Goal: Task Accomplishment & Management: Complete application form

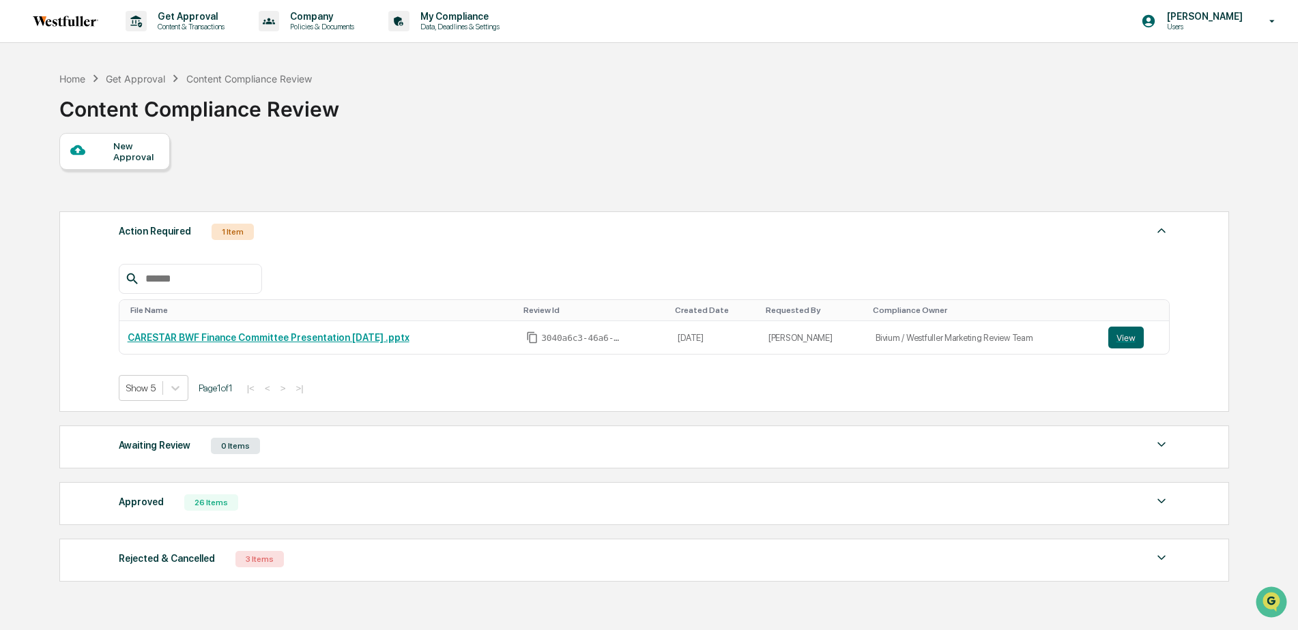
click at [203, 503] on div "26 Items" at bounding box center [211, 503] width 54 height 16
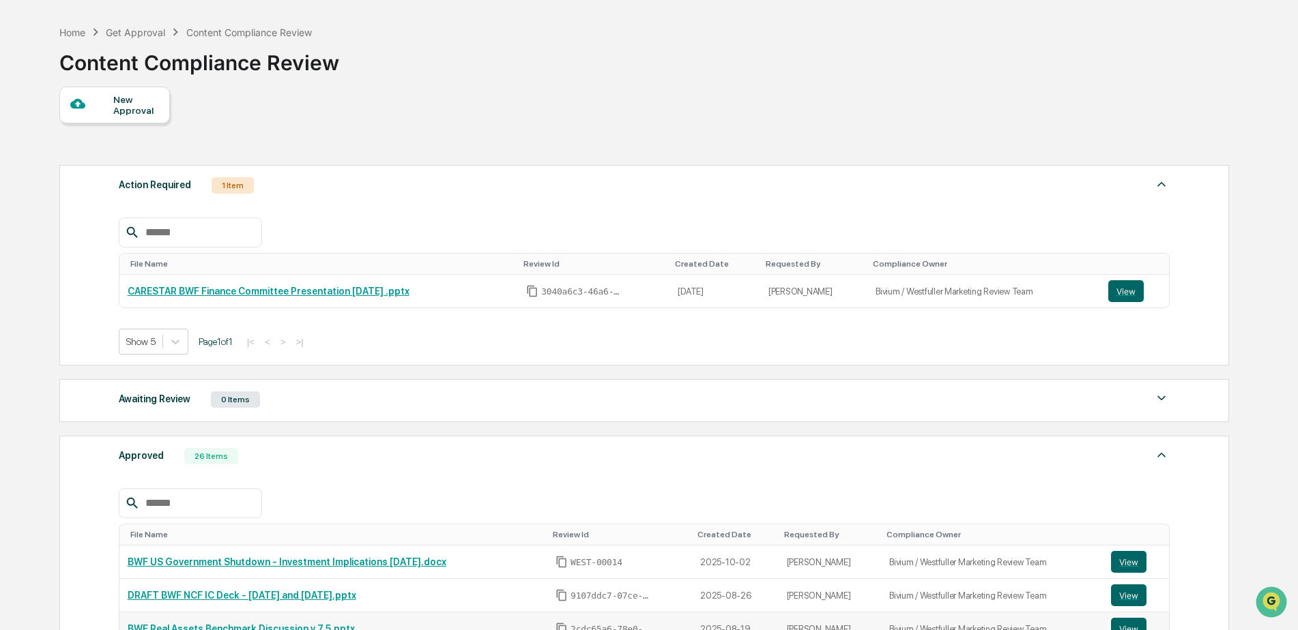
scroll to position [205, 0]
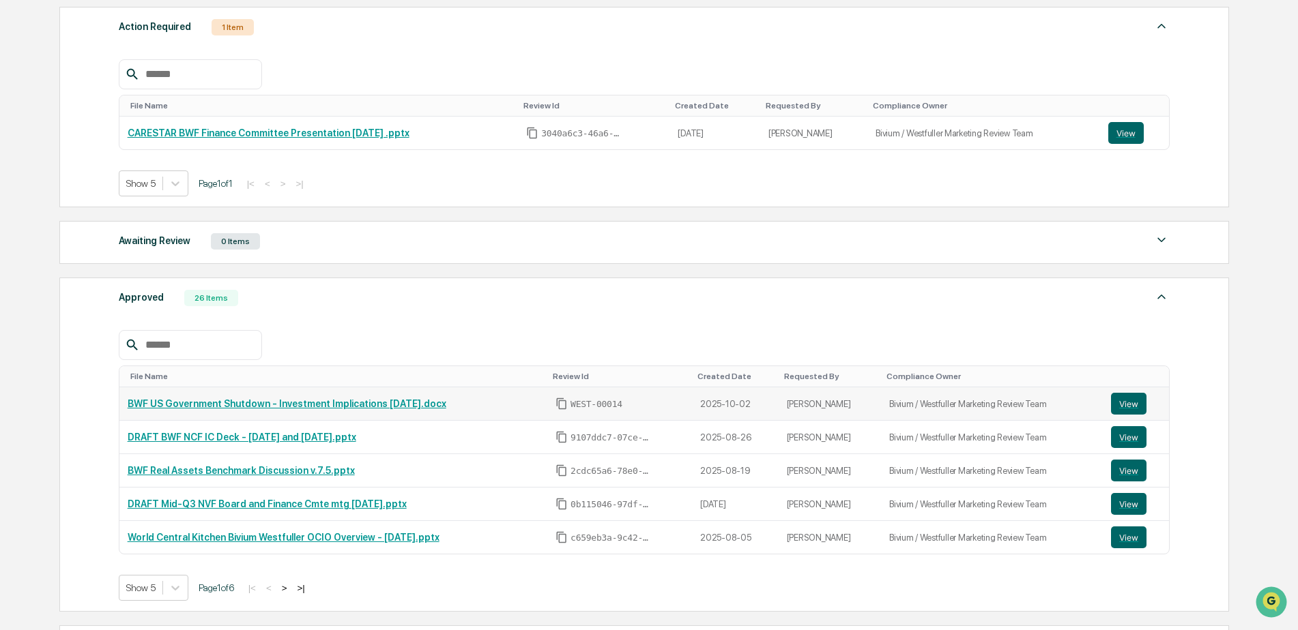
click at [291, 405] on link "BWF US Government Shutdown - Investment Implications [DATE].docx" at bounding box center [287, 403] width 319 height 11
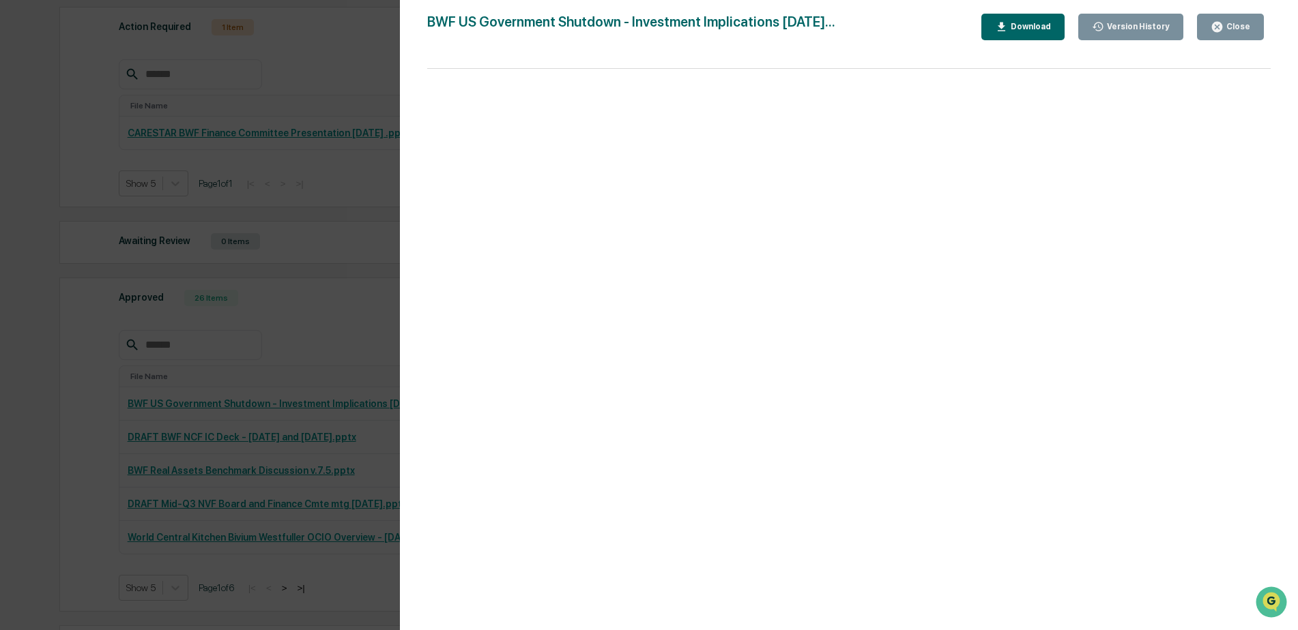
click at [1229, 31] on div "Close" at bounding box center [1236, 27] width 27 height 10
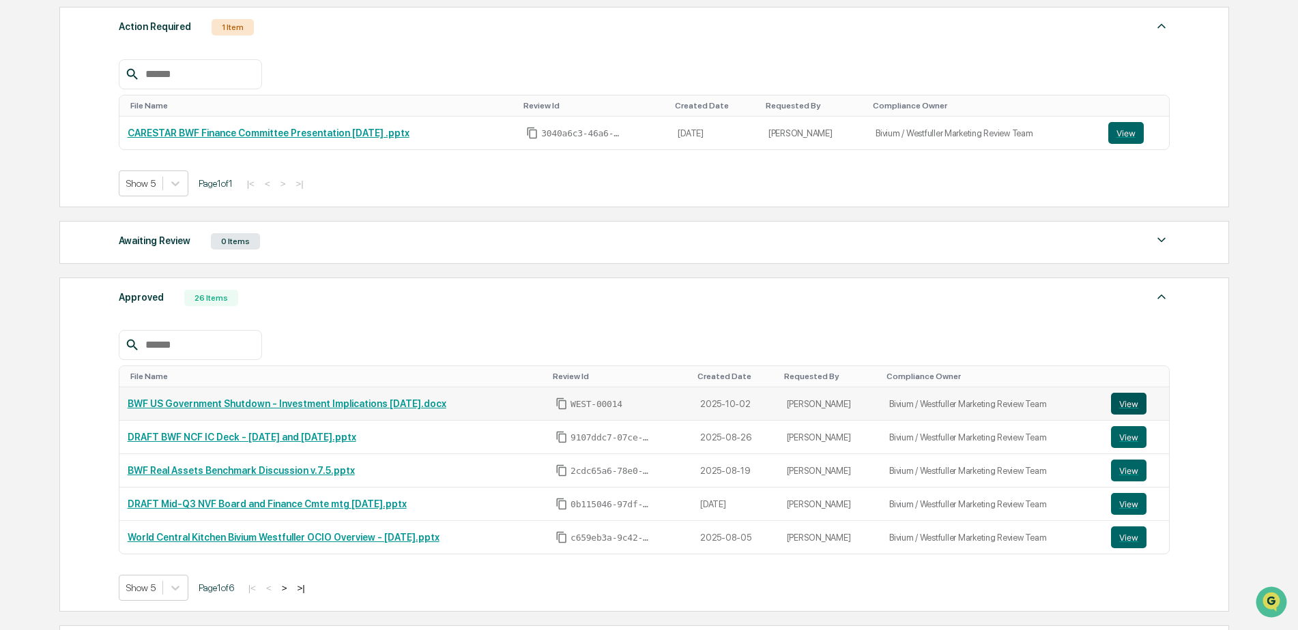
click at [1132, 403] on button "View" at bounding box center [1128, 404] width 35 height 22
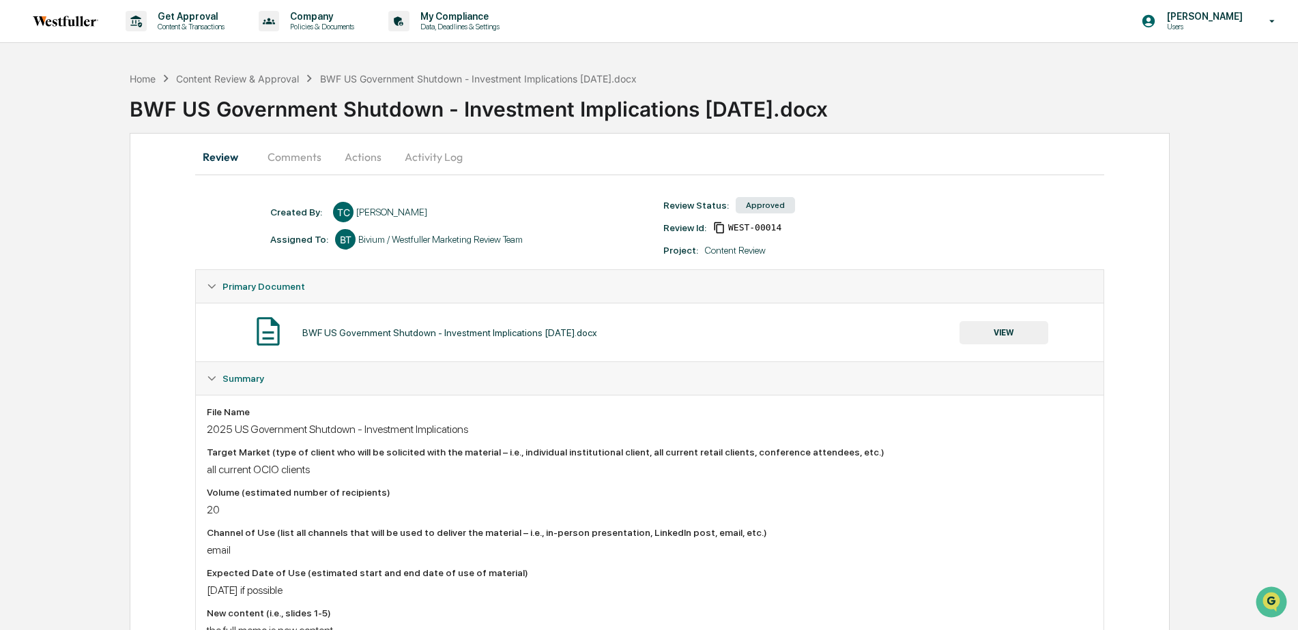
click at [282, 151] on button "Comments" at bounding box center [295, 157] width 76 height 33
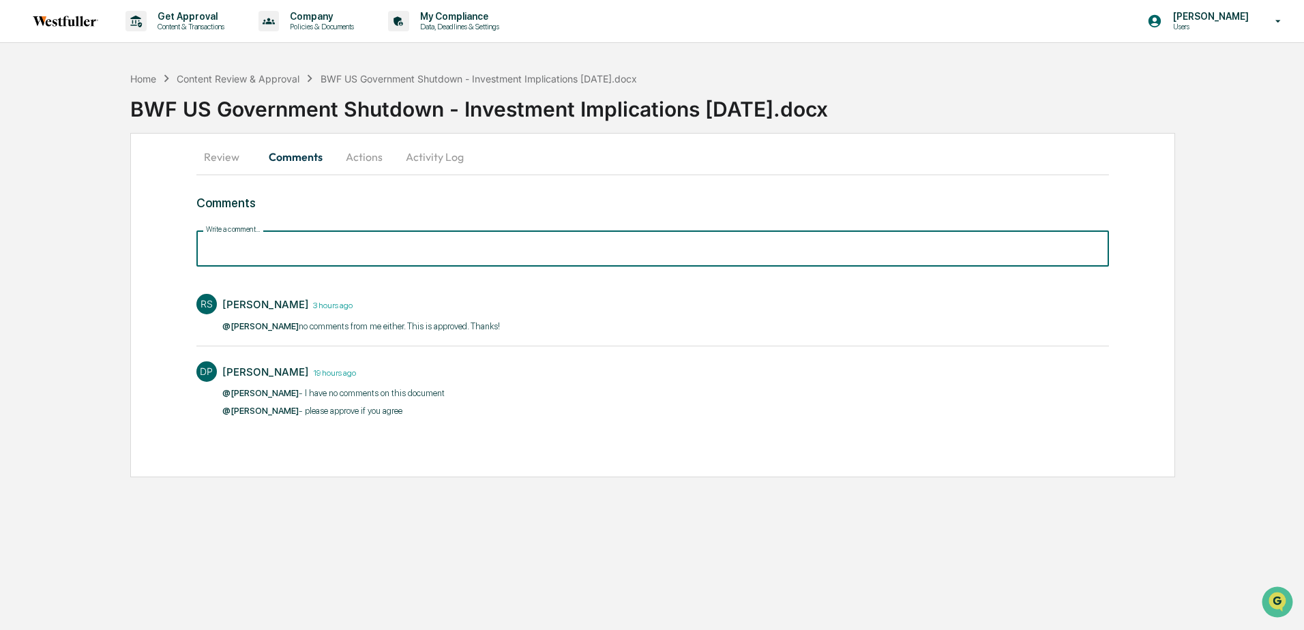
click at [235, 250] on input "Write a comment..." at bounding box center [652, 249] width 913 height 36
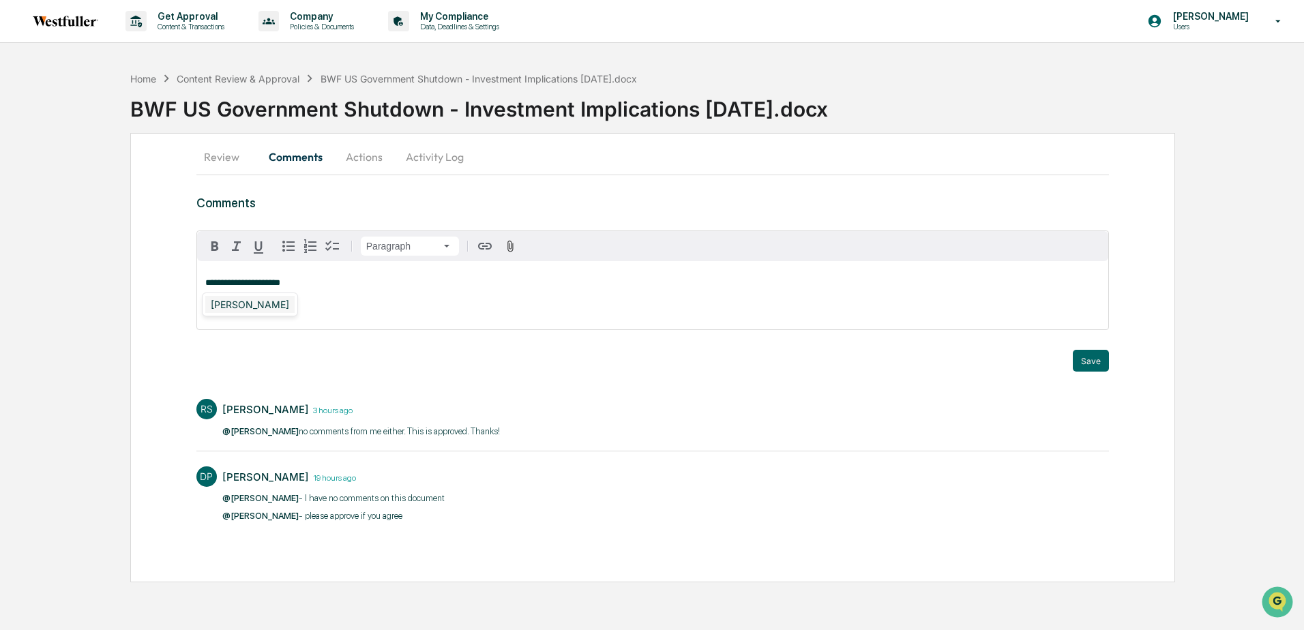
click at [244, 303] on div "[PERSON_NAME]" at bounding box center [249, 304] width 89 height 17
click at [1091, 364] on button "Save" at bounding box center [1091, 361] width 36 height 22
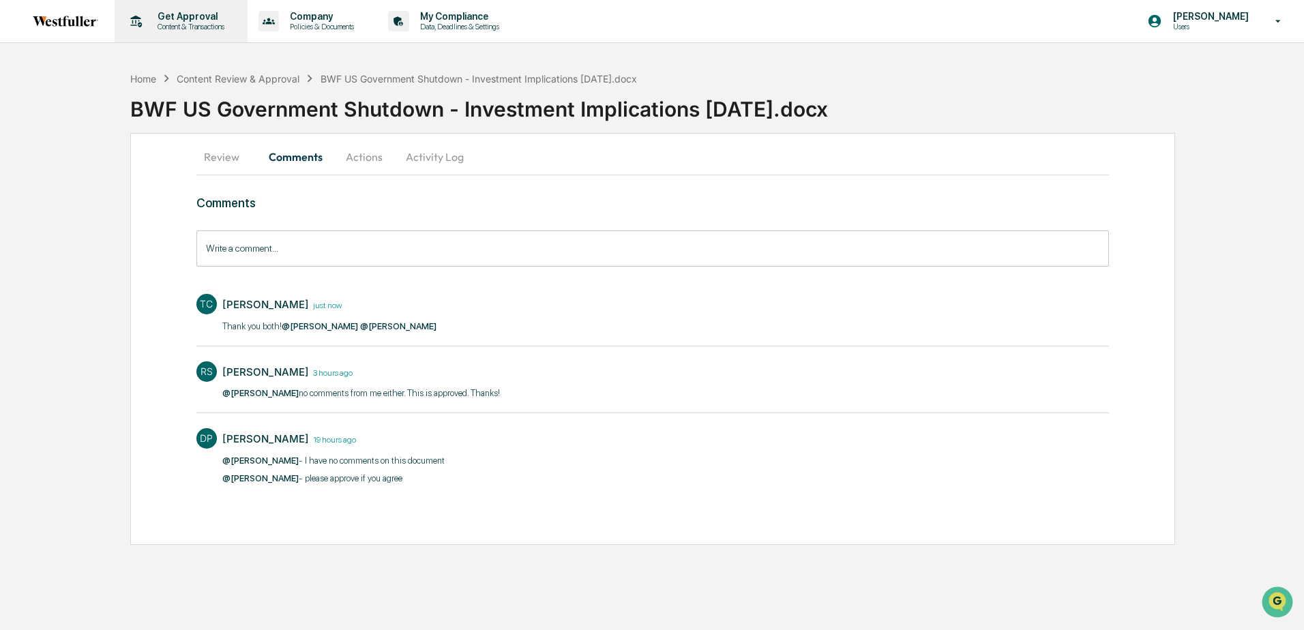
click at [180, 16] on p "Get Approval" at bounding box center [189, 16] width 85 height 11
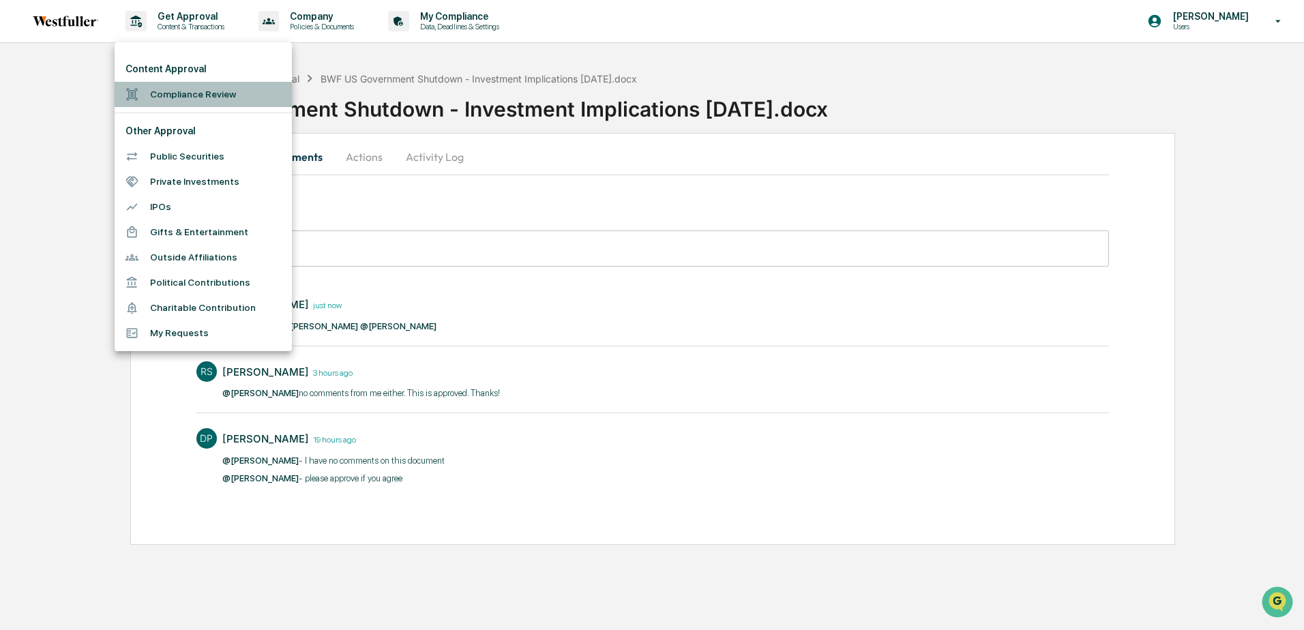
click at [175, 94] on li "Compliance Review" at bounding box center [203, 94] width 177 height 25
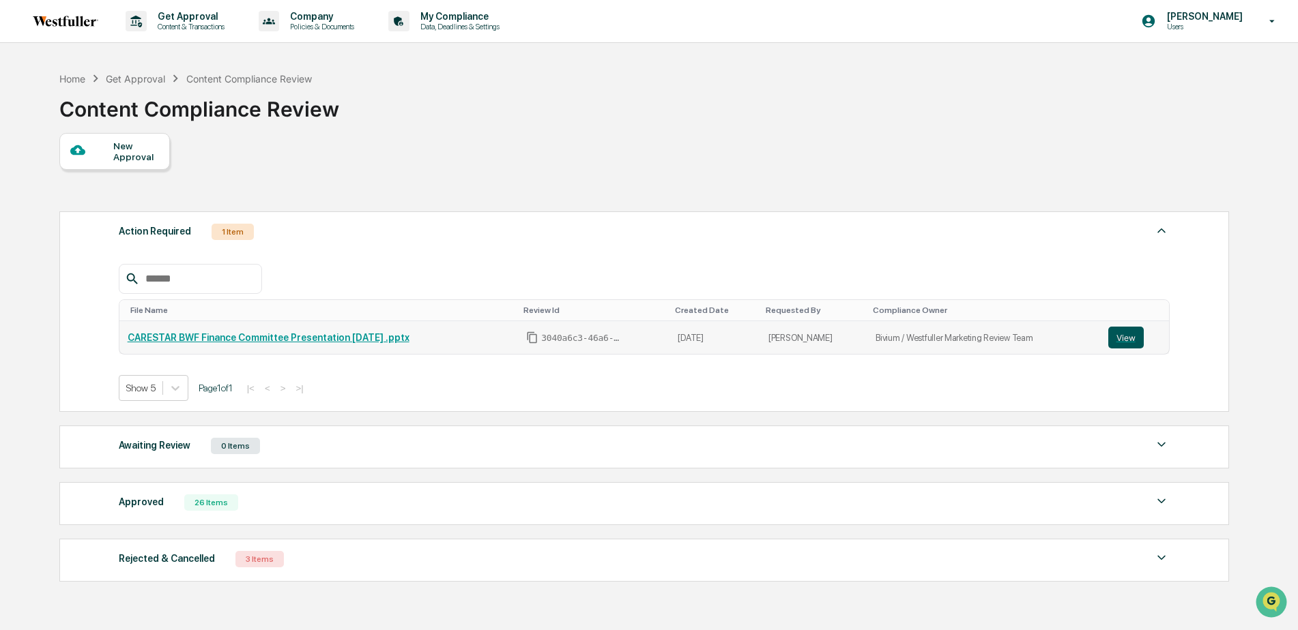
click at [1119, 336] on button "View" at bounding box center [1125, 338] width 35 height 22
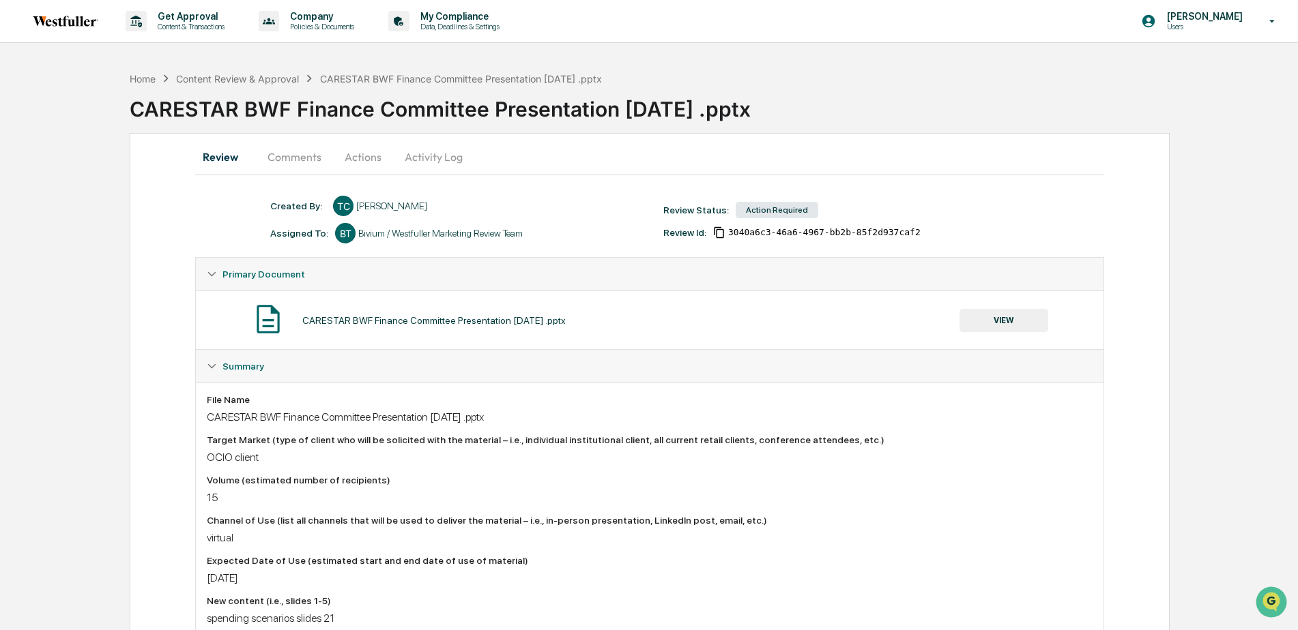
click at [420, 156] on button "Activity Log" at bounding box center [434, 157] width 80 height 33
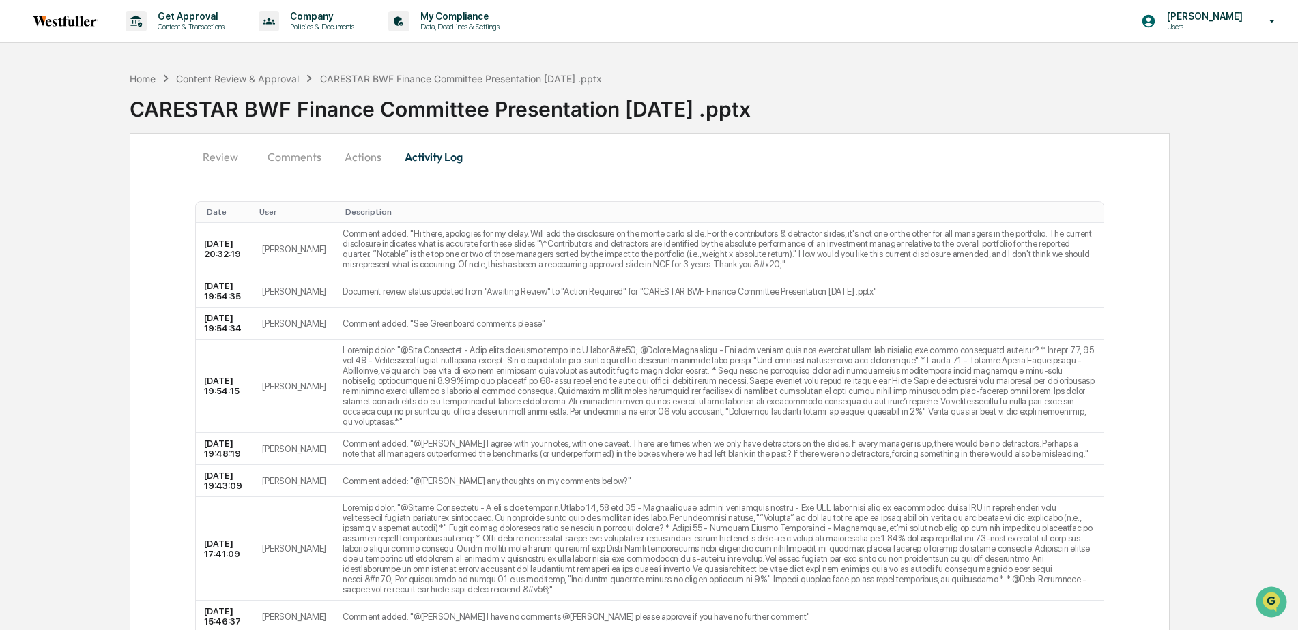
click at [363, 157] on button "Actions" at bounding box center [362, 157] width 61 height 33
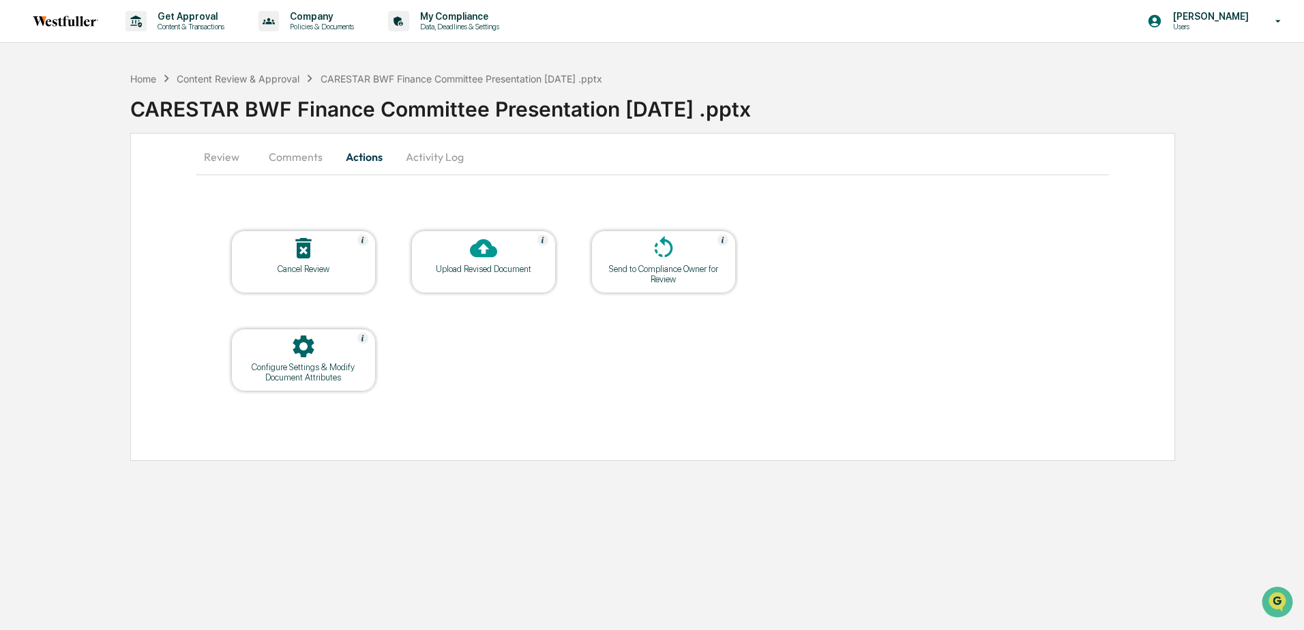
click at [299, 259] on icon at bounding box center [303, 248] width 27 height 27
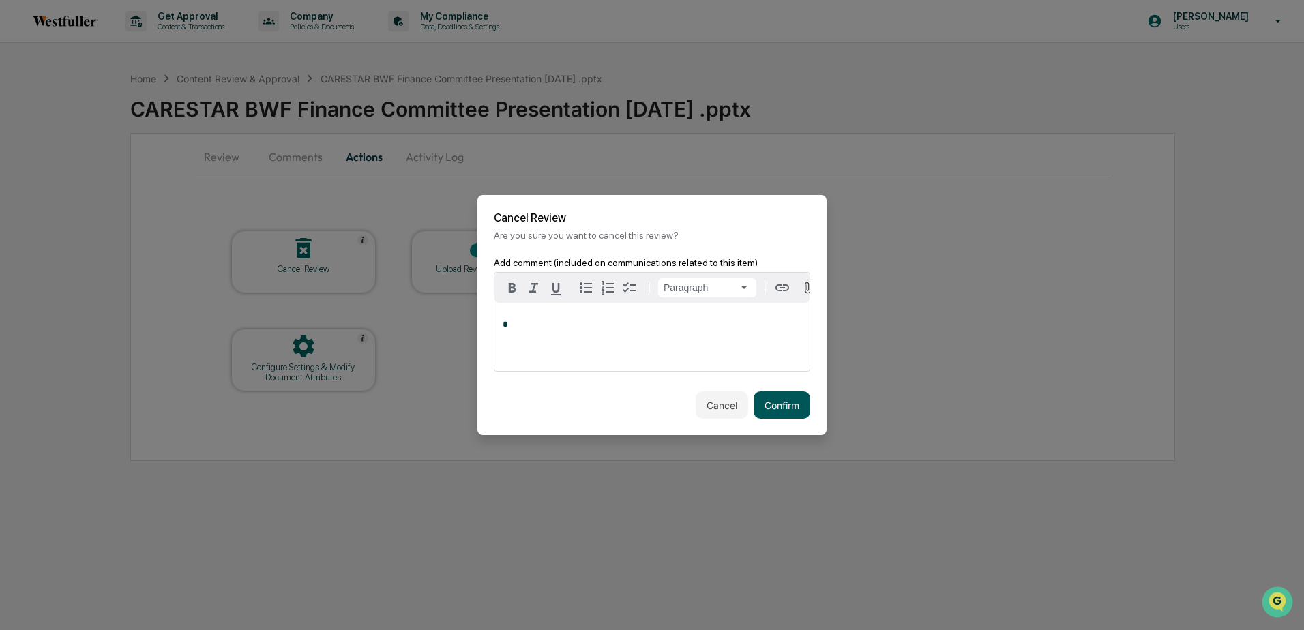
click at [774, 411] on button "Confirm" at bounding box center [782, 405] width 57 height 27
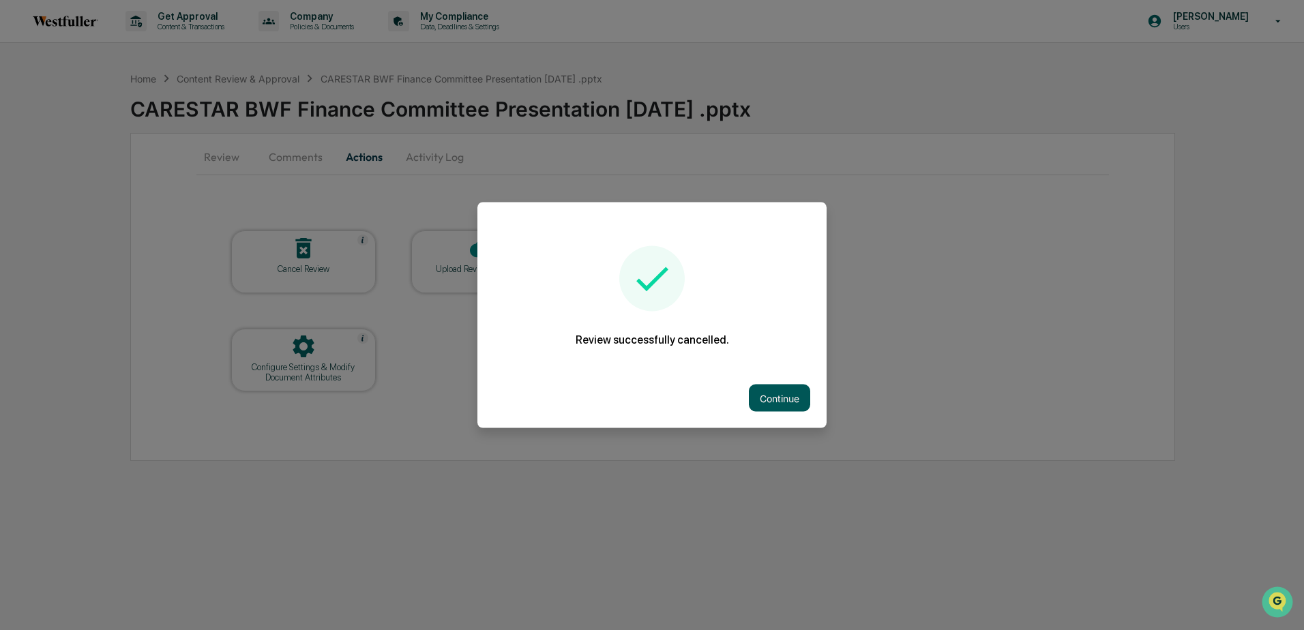
click at [774, 402] on button "Continue" at bounding box center [779, 398] width 61 height 27
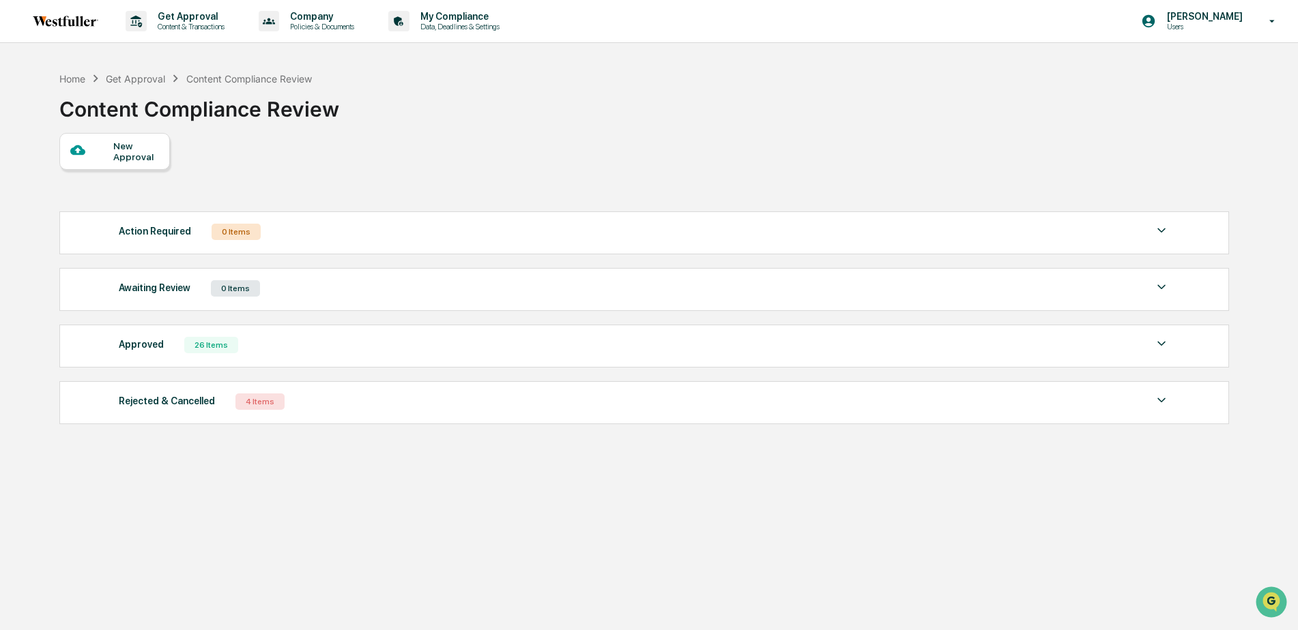
click at [107, 154] on div at bounding box center [91, 151] width 43 height 17
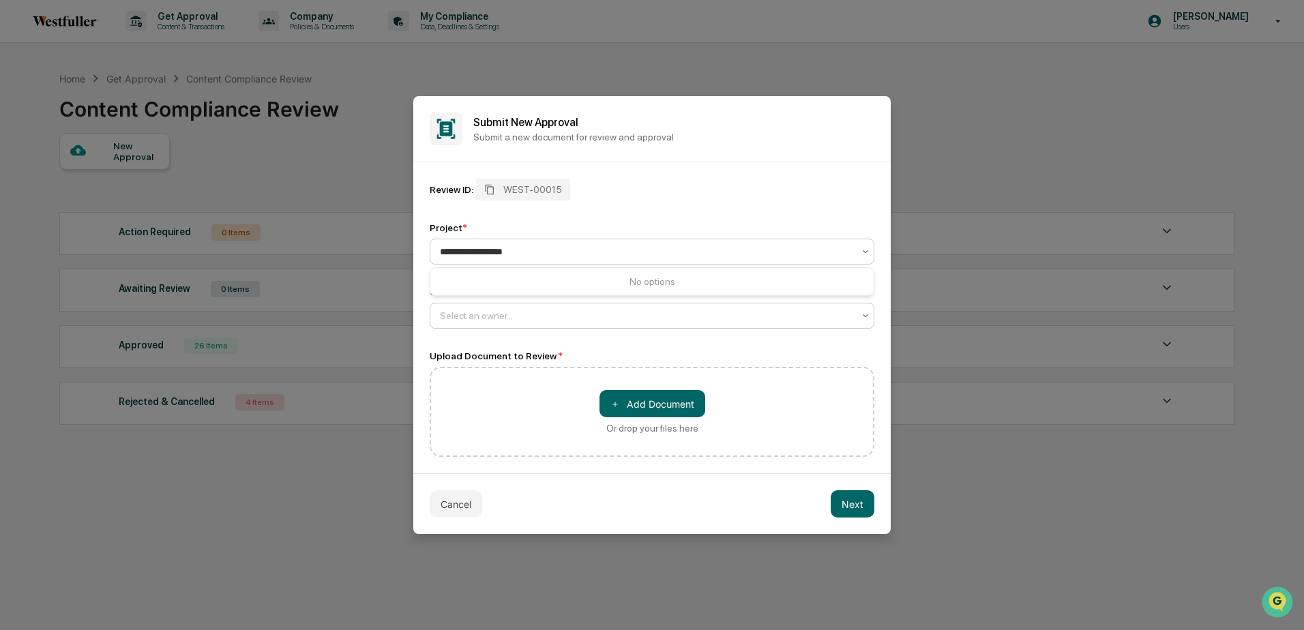
type input "**********"
click at [494, 307] on div "Select an owner..." at bounding box center [646, 315] width 427 height 19
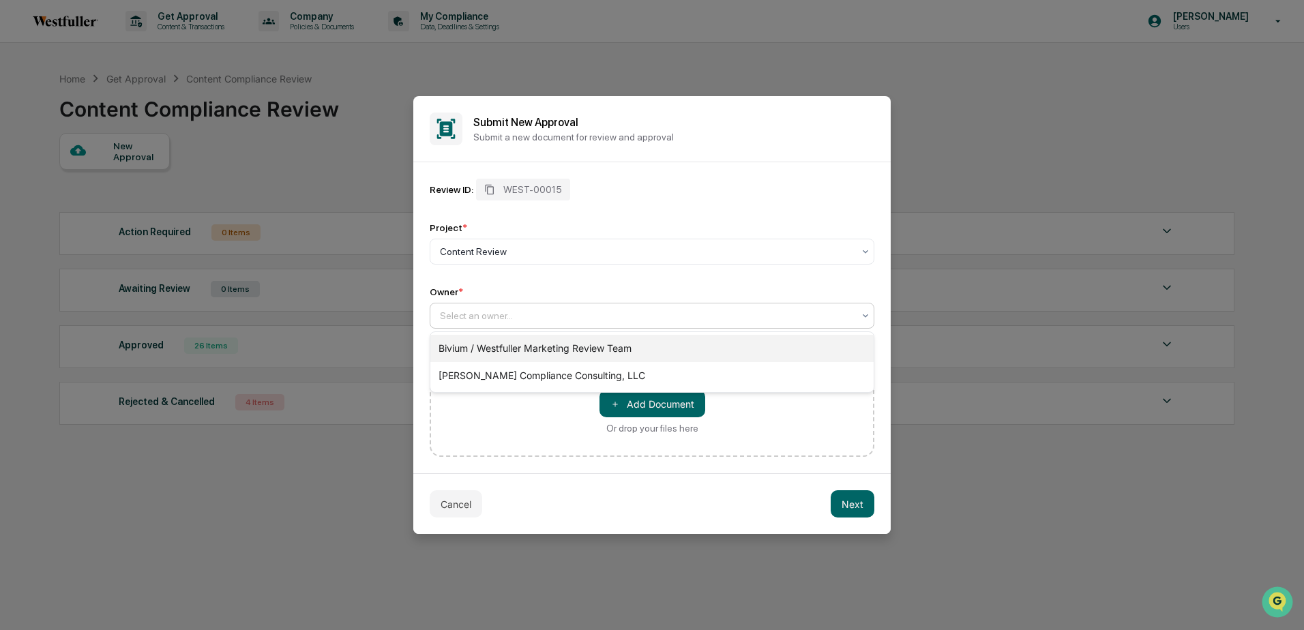
click at [494, 346] on div "Bivium / Westfuller Marketing Review Team" at bounding box center [651, 348] width 443 height 27
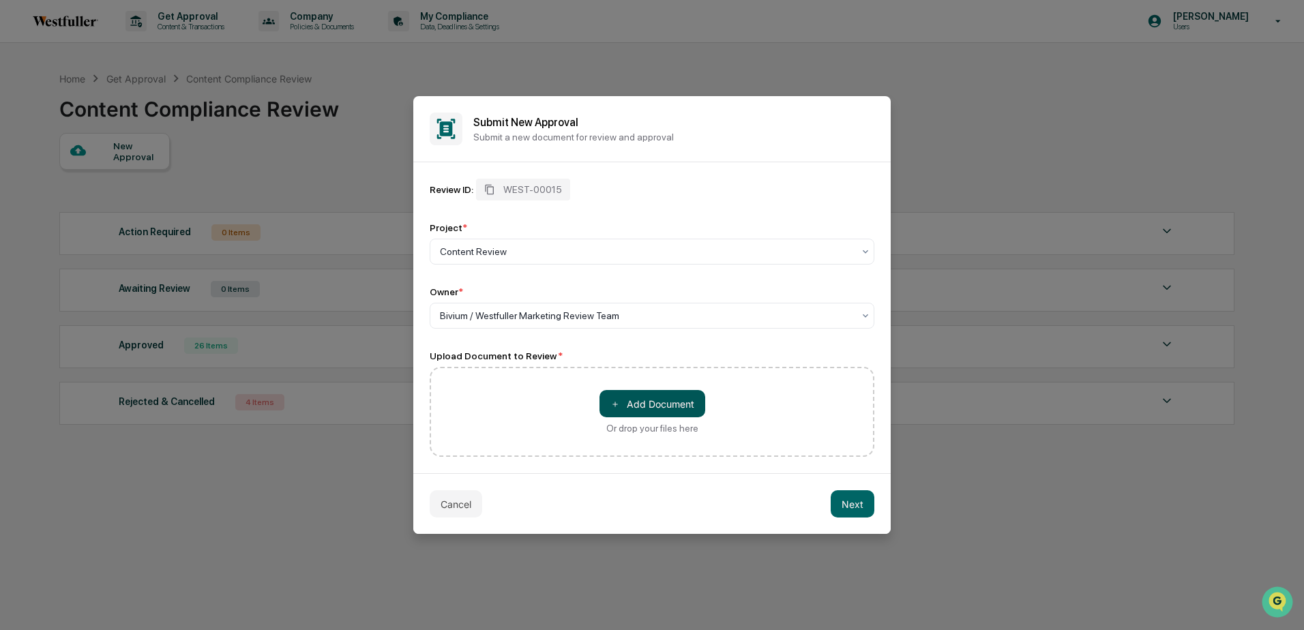
click at [649, 402] on button "＋ Add Document" at bounding box center [653, 403] width 106 height 27
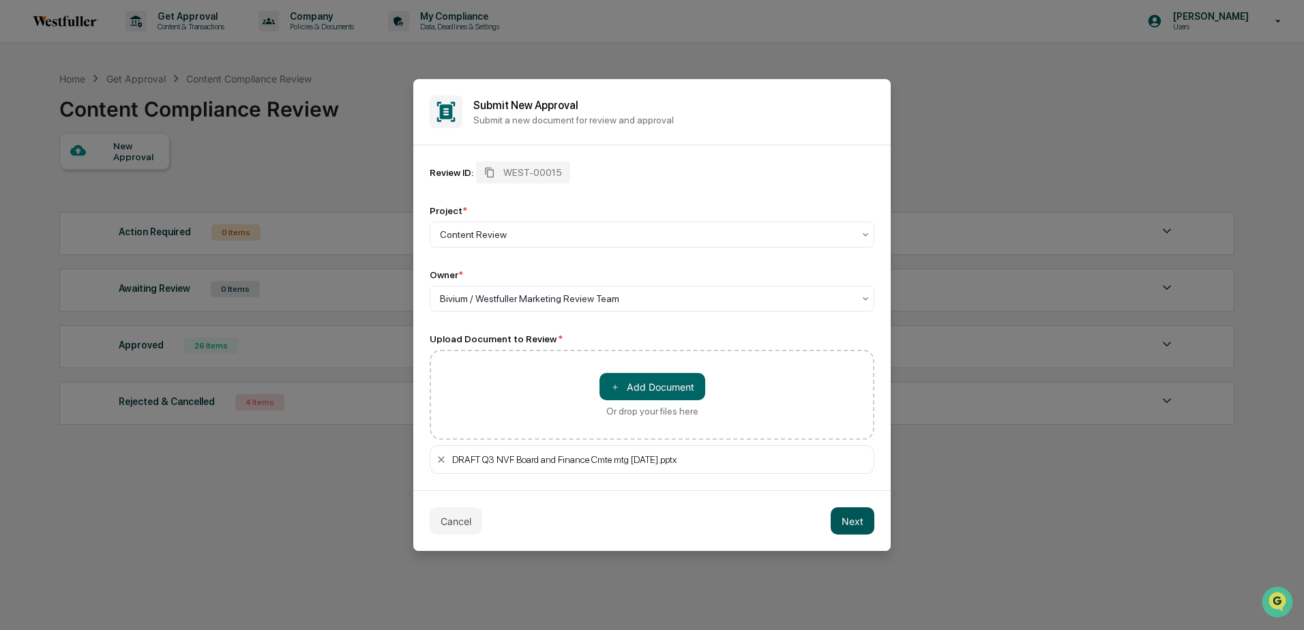
click at [857, 523] on button "Next" at bounding box center [853, 521] width 44 height 27
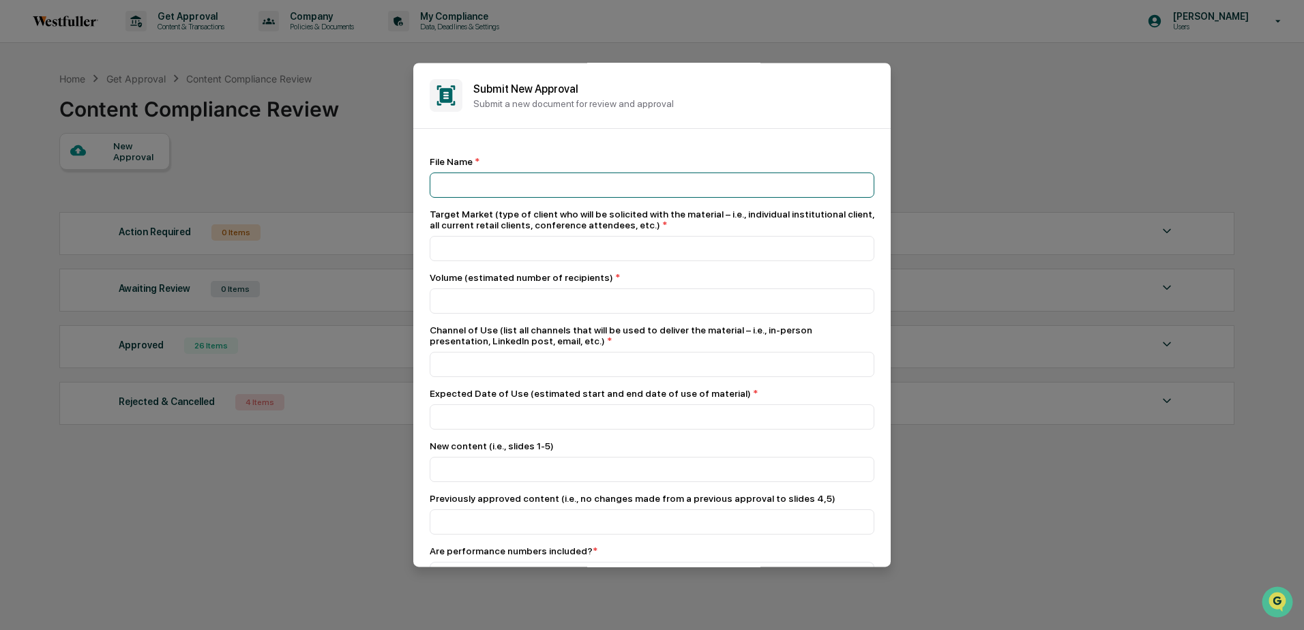
click at [458, 188] on input at bounding box center [652, 185] width 445 height 25
type input "**********"
type input "**"
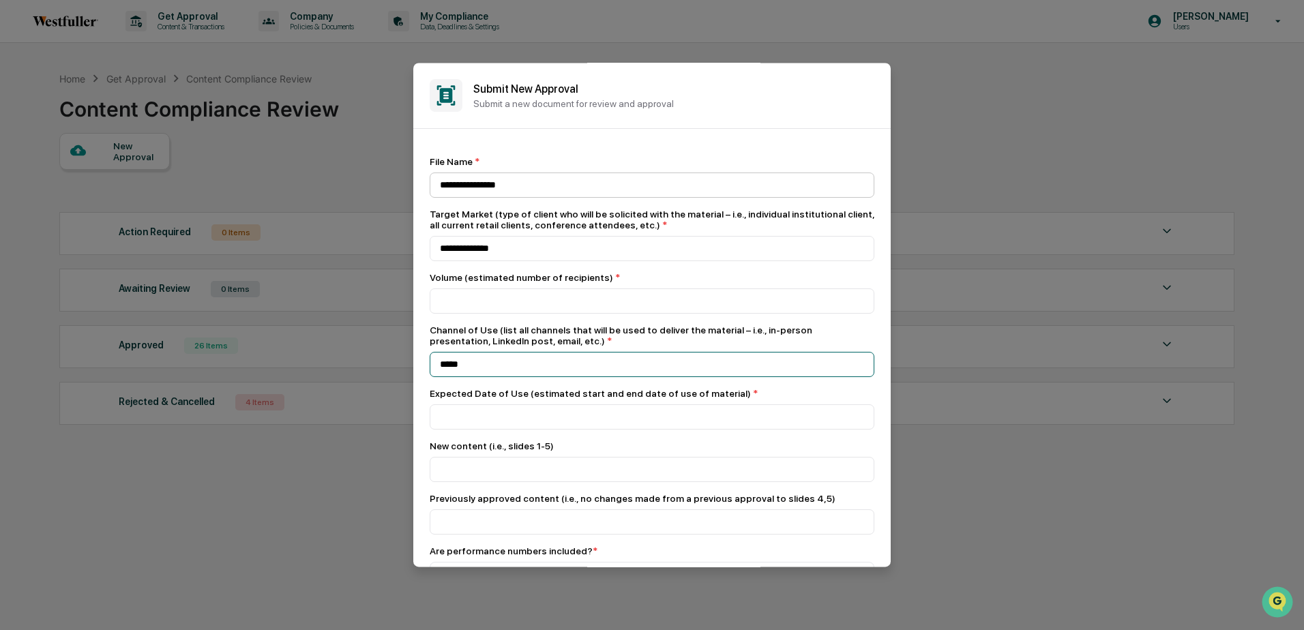
type input "*****"
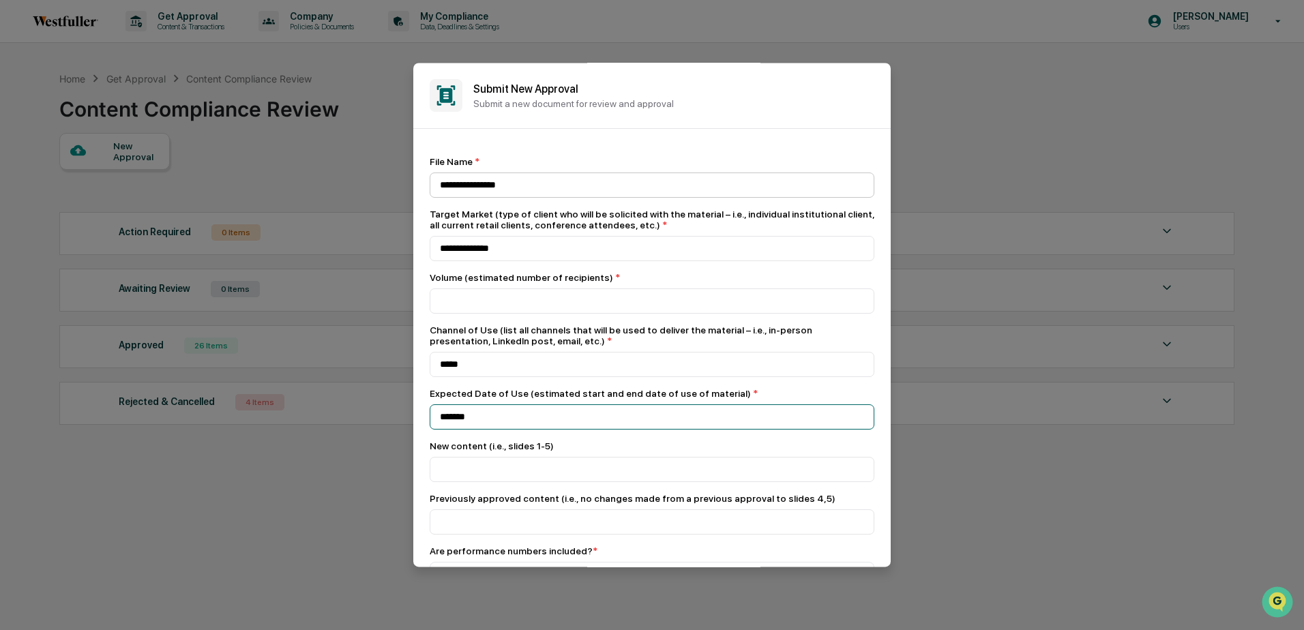
type input "*******"
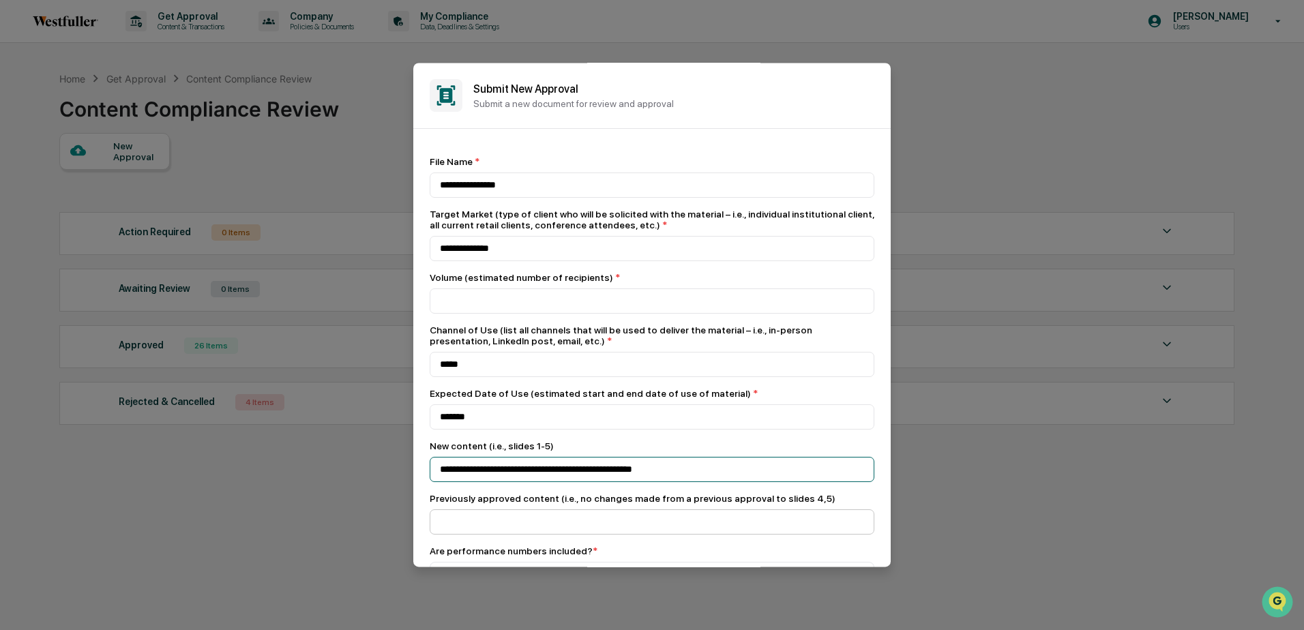
type input "**********"
click at [475, 534] on input at bounding box center [652, 522] width 445 height 25
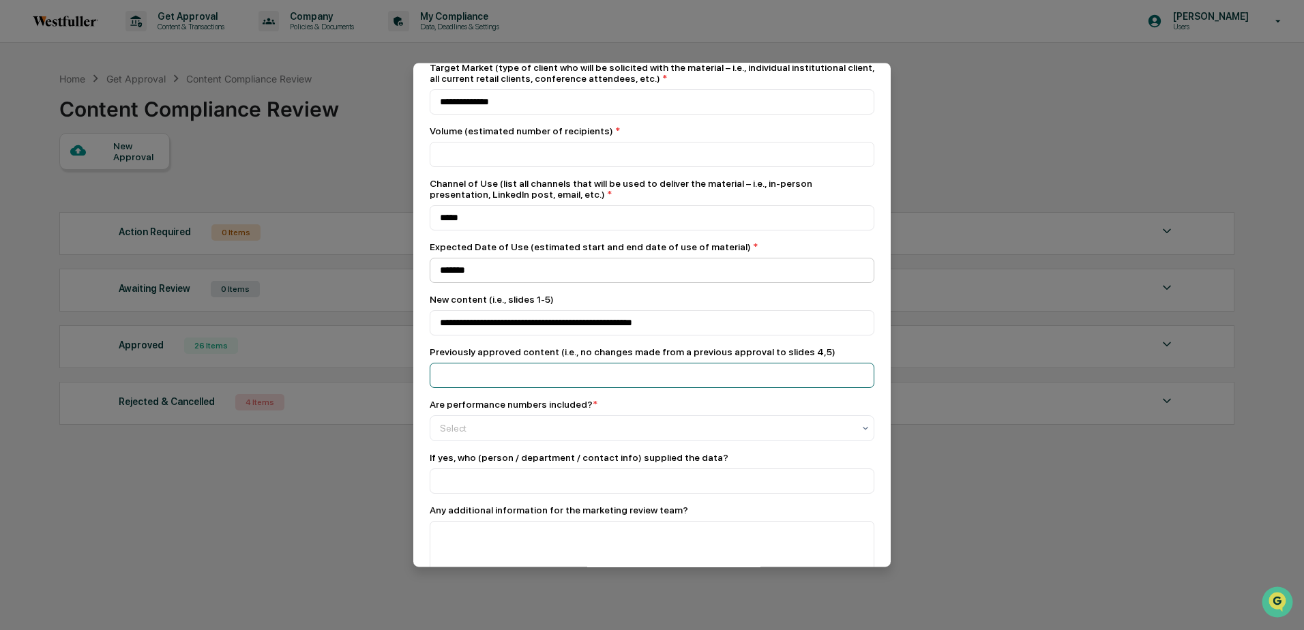
scroll to position [205, 0]
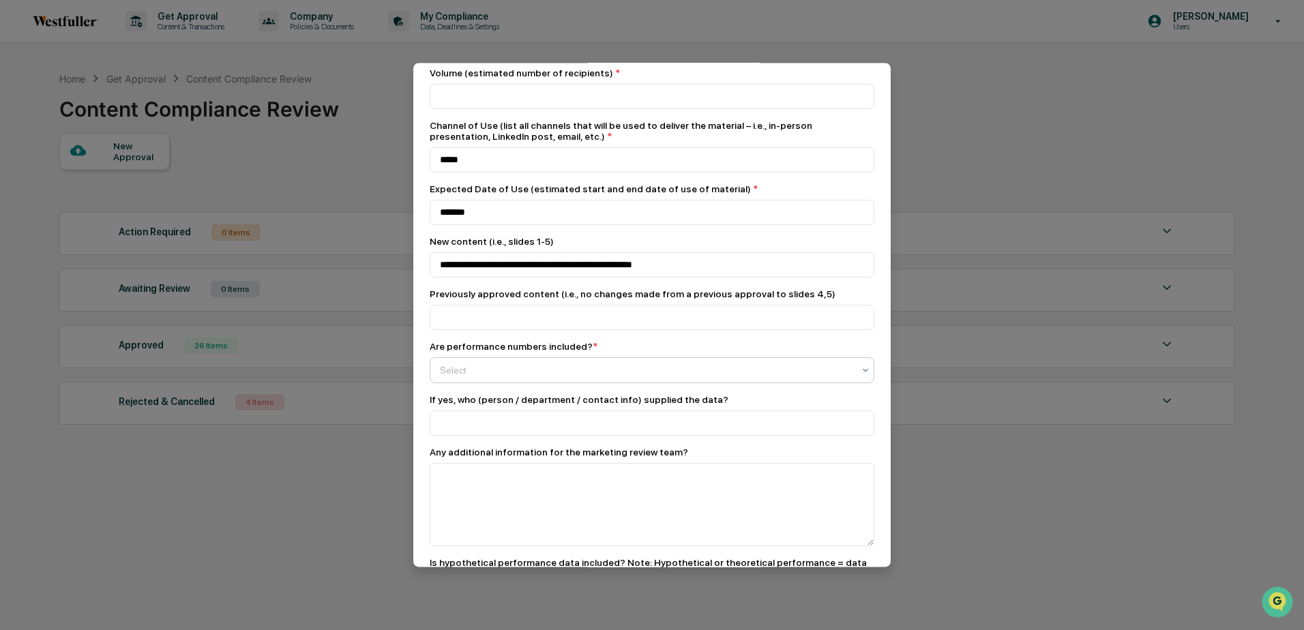
click at [465, 372] on div at bounding box center [646, 371] width 413 height 14
click at [458, 409] on div "Yes" at bounding box center [648, 407] width 437 height 27
click at [458, 427] on input at bounding box center [652, 423] width 445 height 25
click at [470, 428] on input at bounding box center [652, 423] width 445 height 25
type input "****"
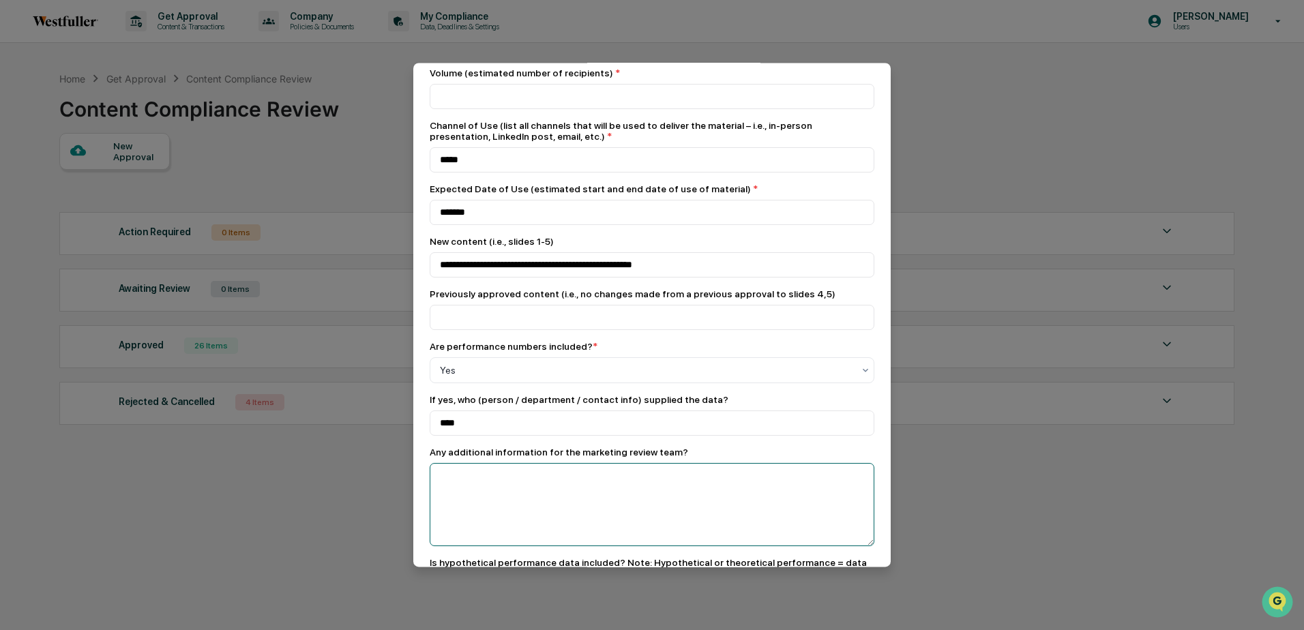
click at [470, 474] on textarea at bounding box center [652, 504] width 445 height 83
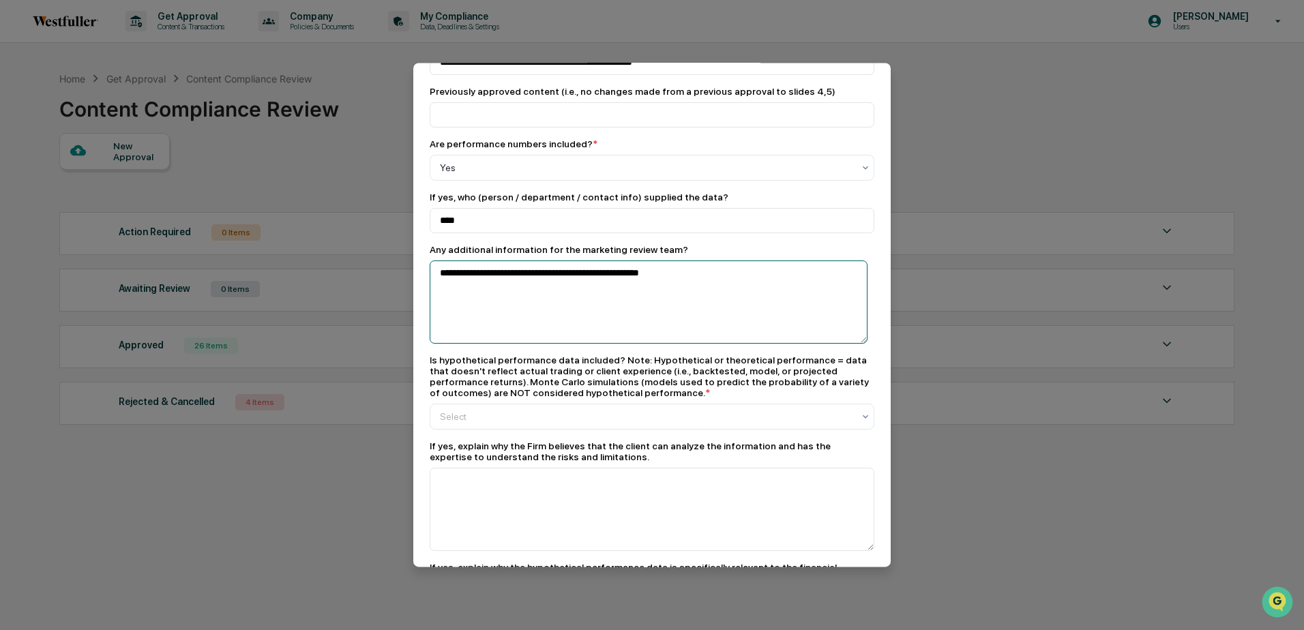
scroll to position [409, 0]
click at [692, 419] on div at bounding box center [646, 415] width 413 height 14
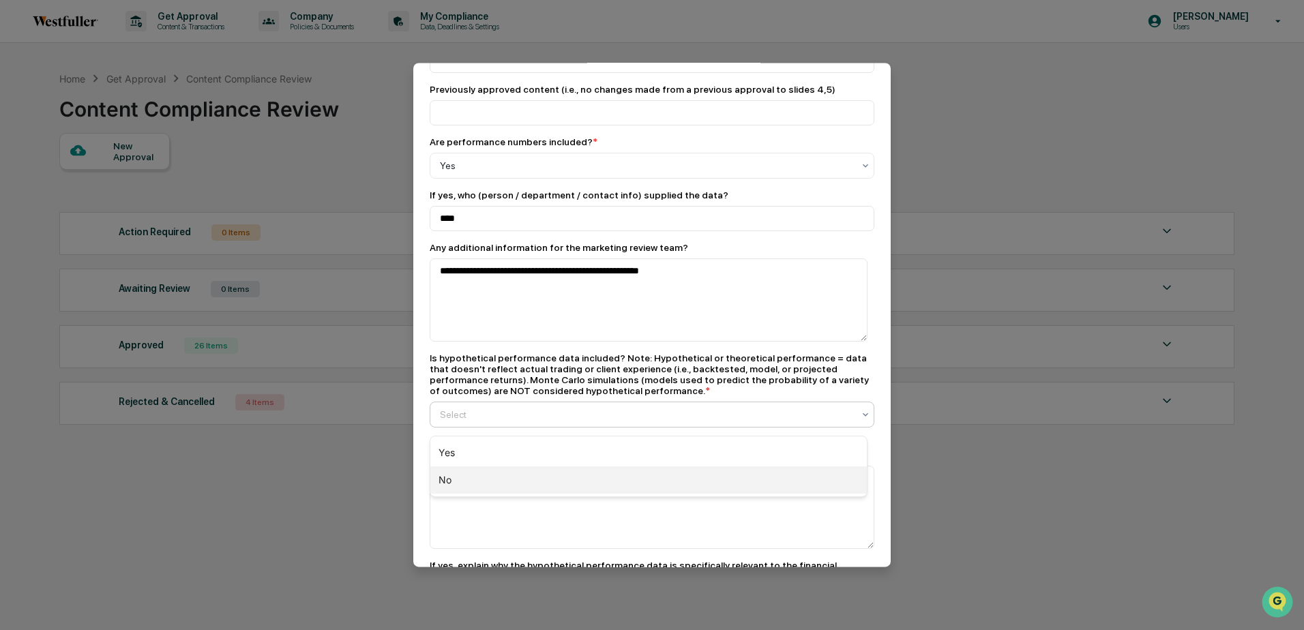
click at [554, 489] on div "No" at bounding box center [648, 480] width 437 height 27
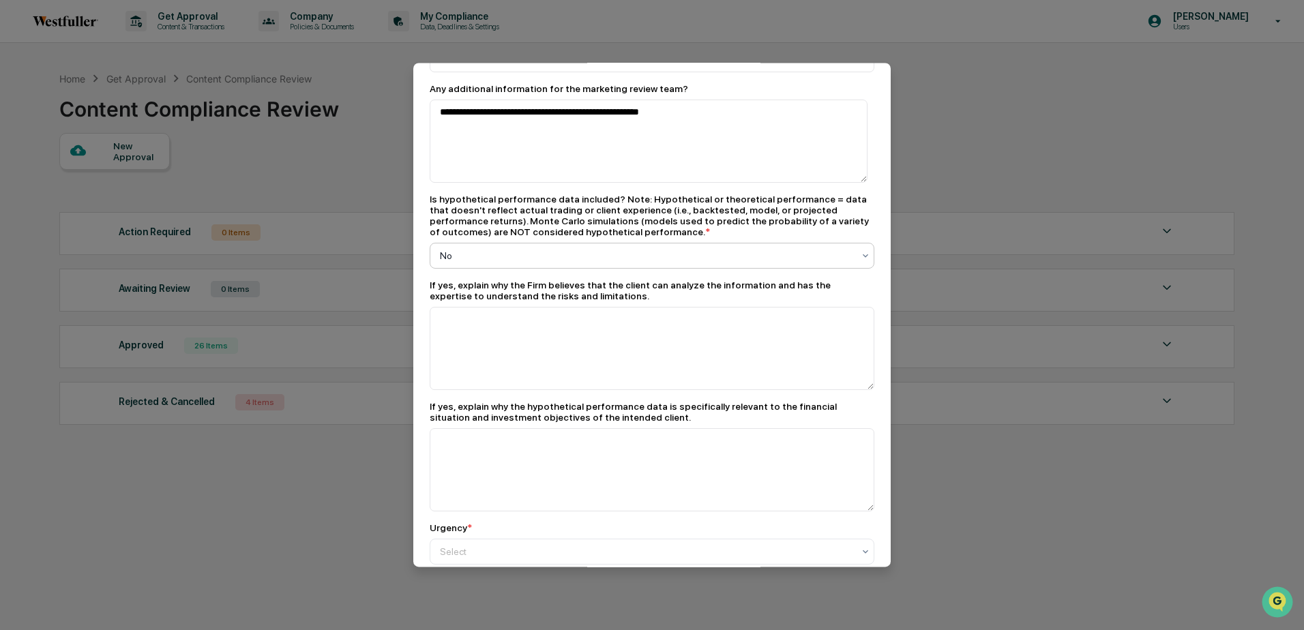
scroll to position [682, 0]
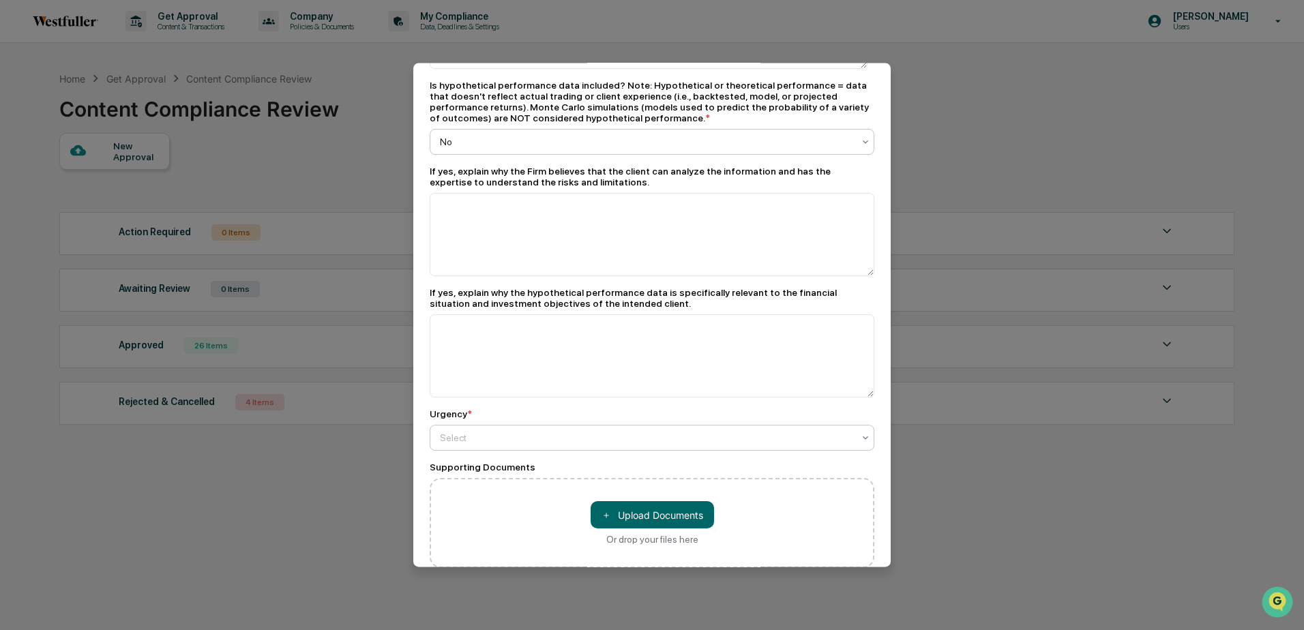
click at [628, 445] on div at bounding box center [646, 438] width 413 height 14
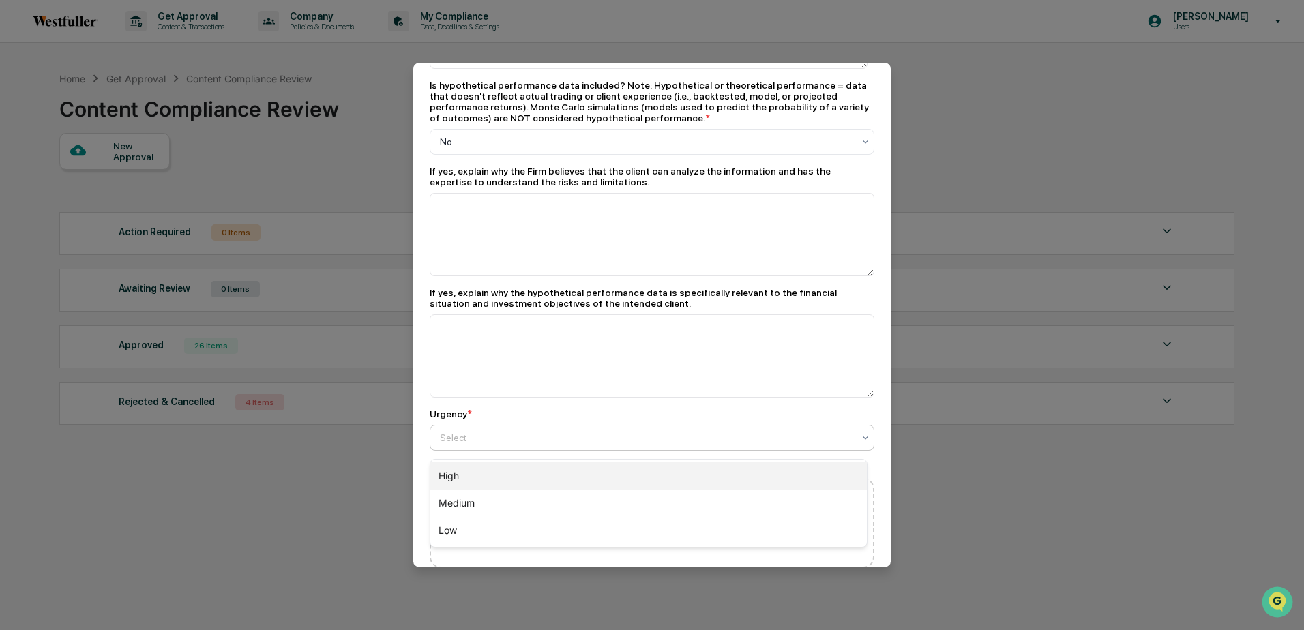
click at [606, 476] on div "High" at bounding box center [648, 476] width 437 height 27
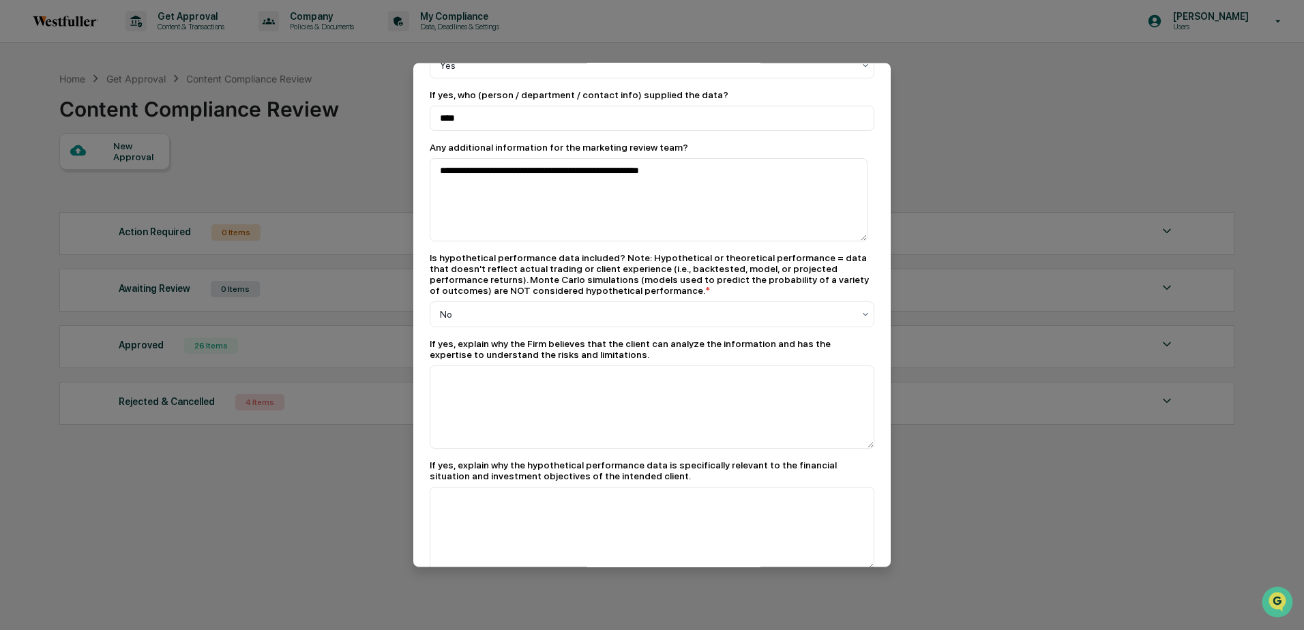
scroll to position [504, 0]
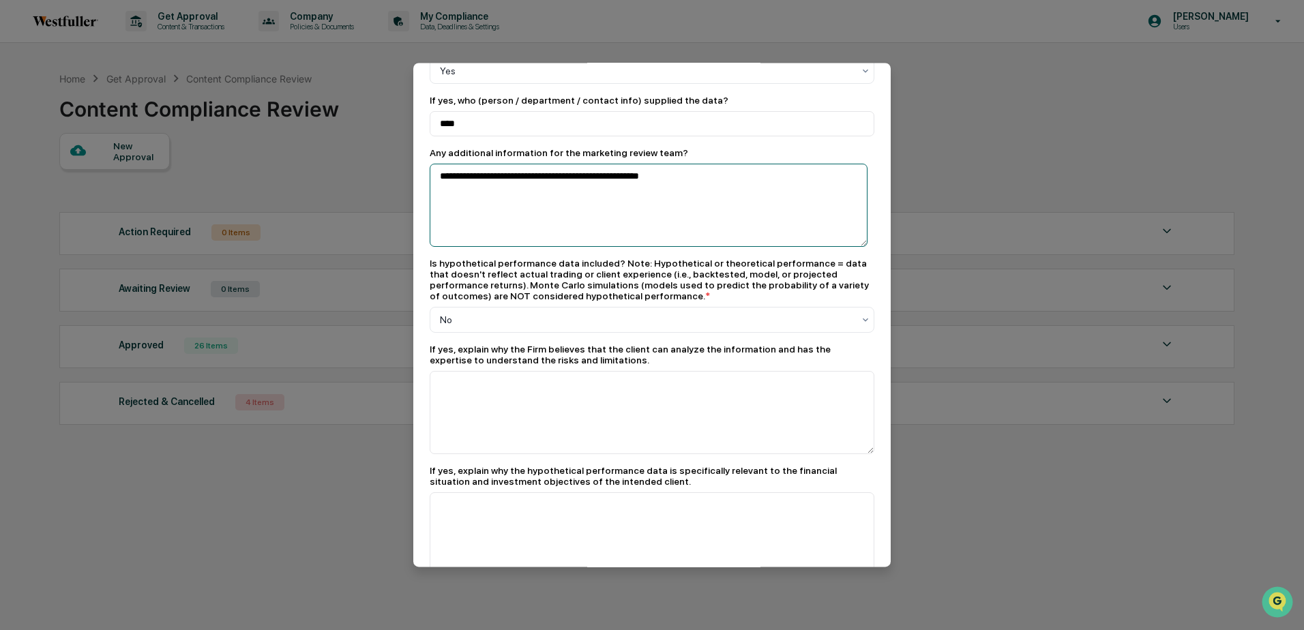
click at [676, 179] on textarea "**********" at bounding box center [649, 205] width 438 height 83
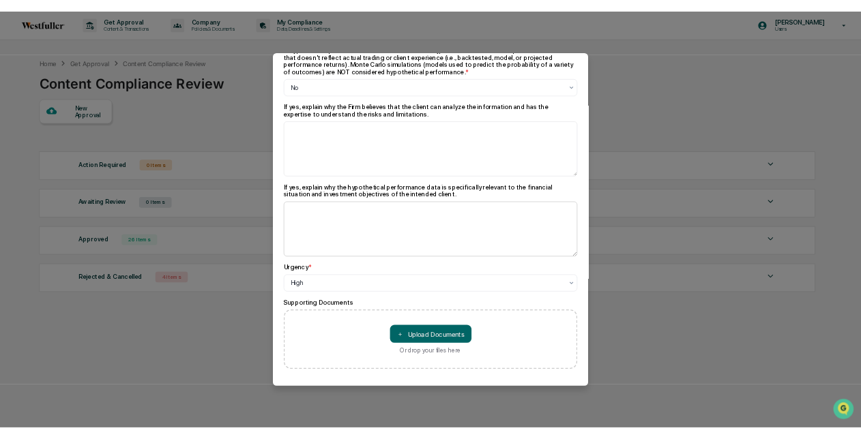
scroll to position [777, 0]
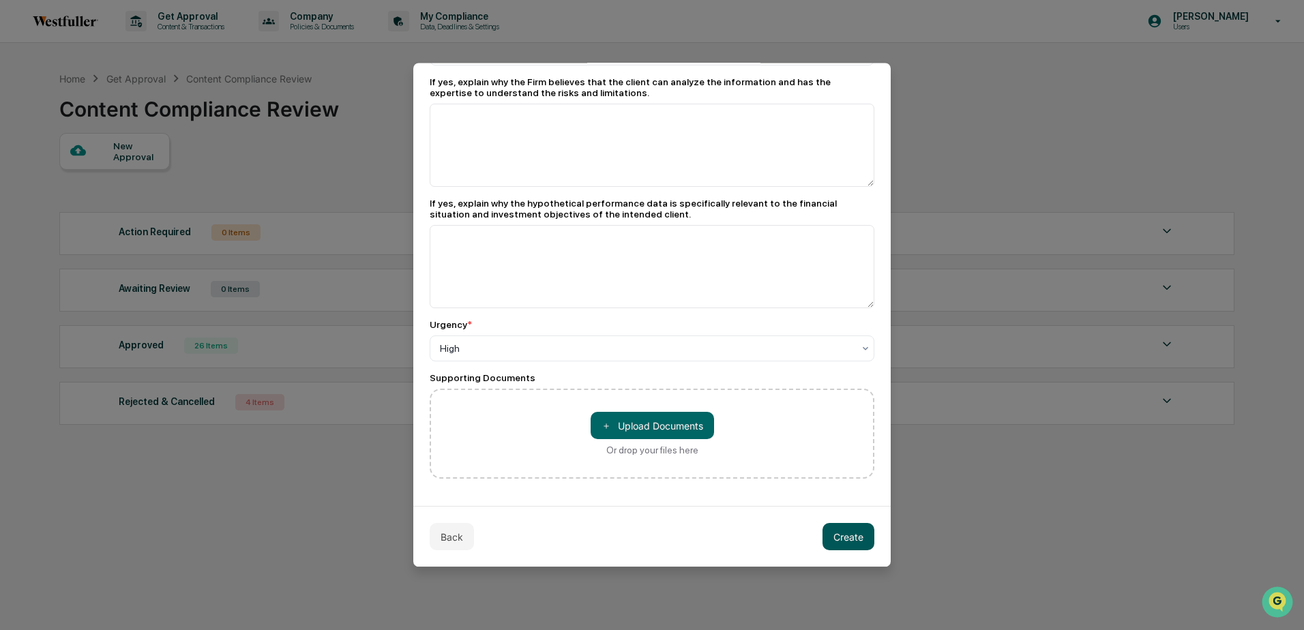
type textarea "**********"
click at [846, 536] on button "Create" at bounding box center [849, 536] width 52 height 27
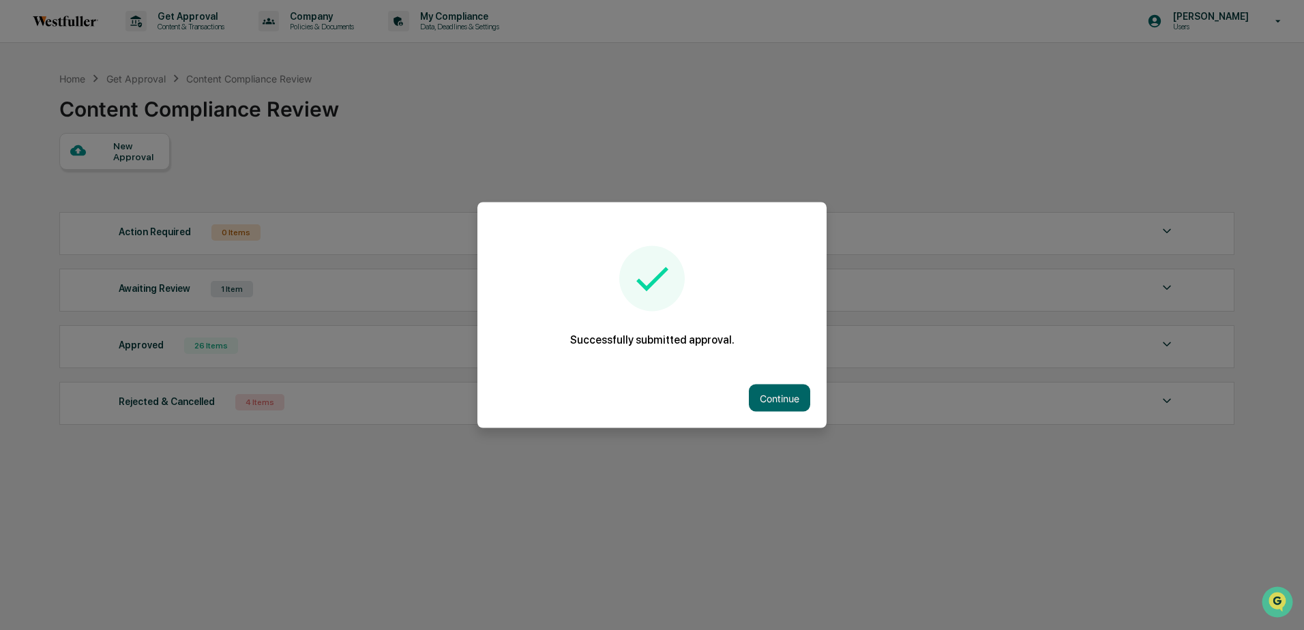
click at [765, 254] on div "Successfully submitted approval." at bounding box center [652, 296] width 349 height 100
click at [766, 398] on button "Continue" at bounding box center [779, 398] width 61 height 27
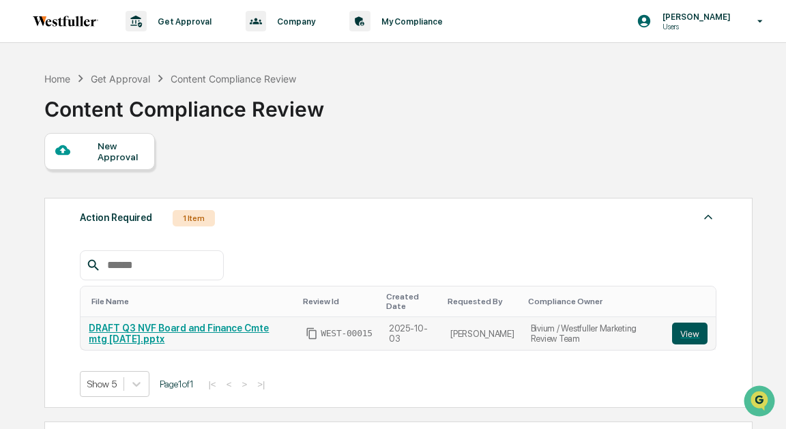
click at [690, 329] on button "View" at bounding box center [689, 334] width 35 height 22
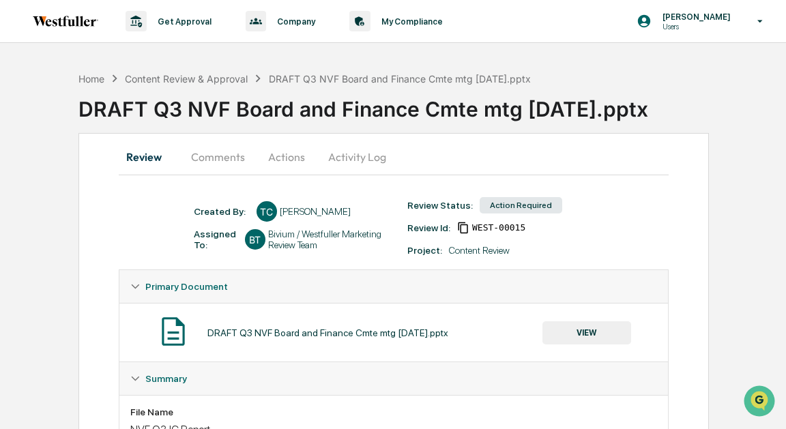
click at [211, 164] on button "Comments" at bounding box center [218, 157] width 76 height 33
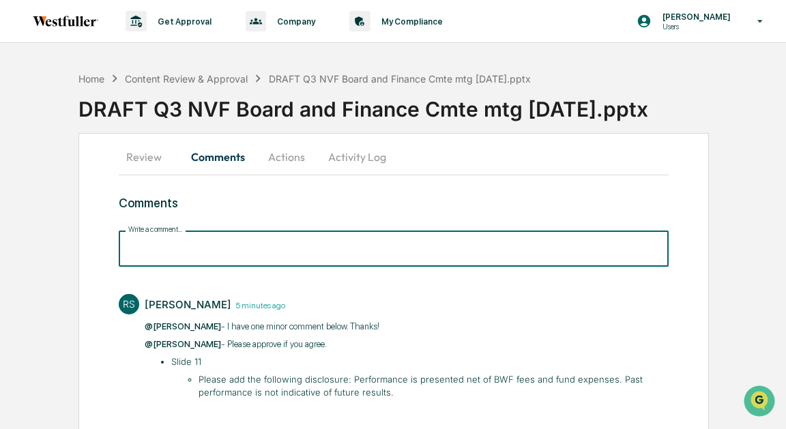
click at [150, 246] on input "Write a comment..." at bounding box center [394, 249] width 550 height 36
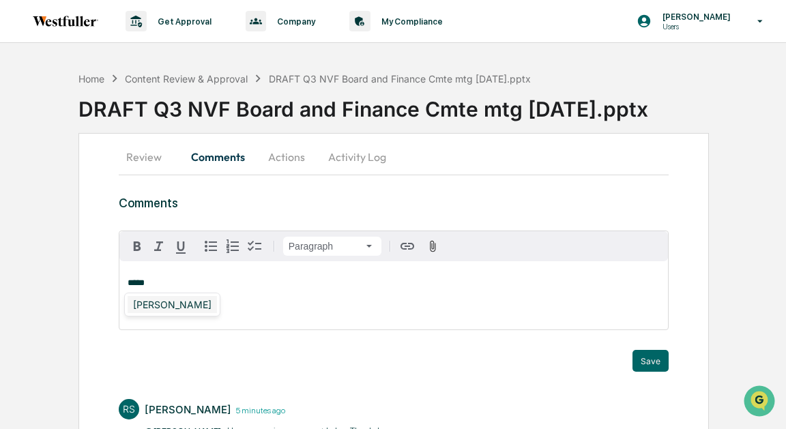
click at [142, 302] on div "[PERSON_NAME]" at bounding box center [172, 304] width 89 height 17
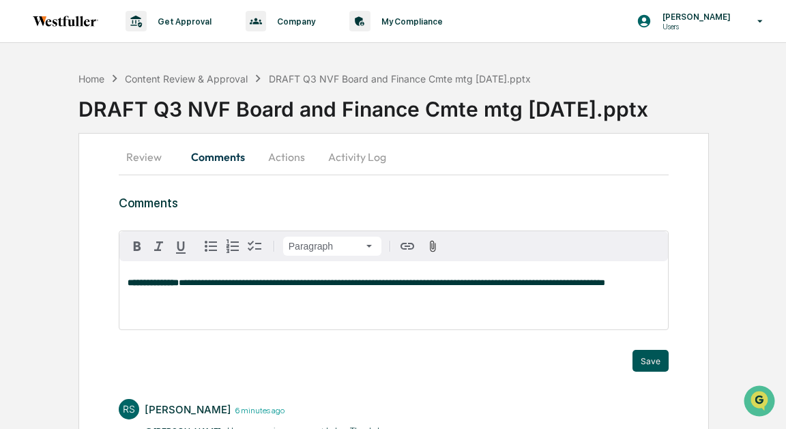
click at [653, 358] on button "Save" at bounding box center [650, 361] width 36 height 22
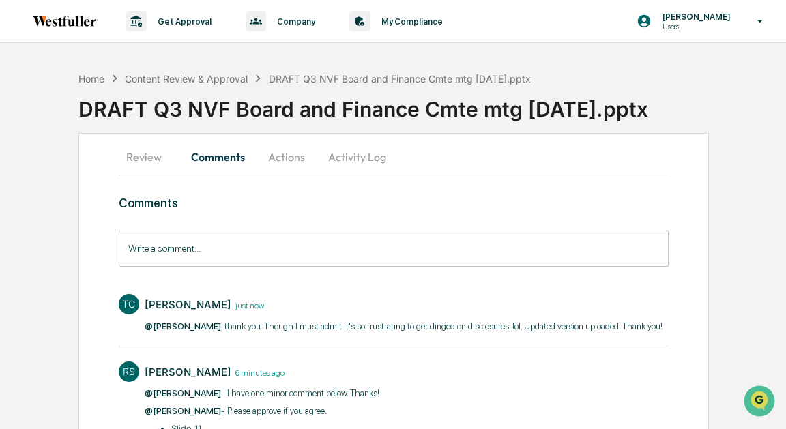
click at [279, 154] on button "Actions" at bounding box center [286, 157] width 61 height 33
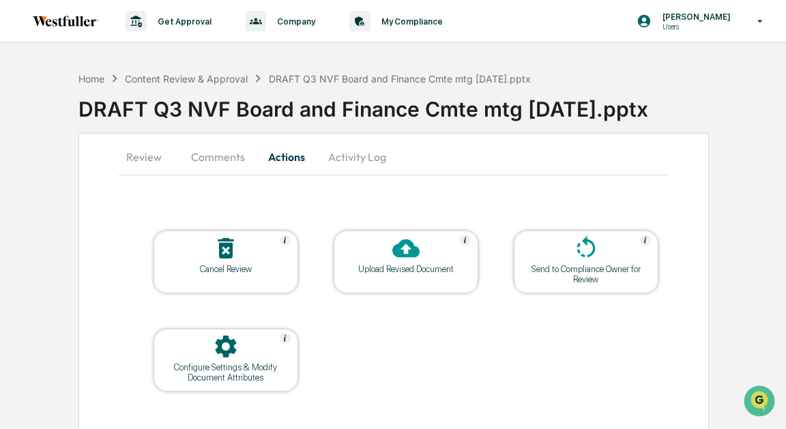
click at [407, 259] on icon at bounding box center [405, 248] width 27 height 27
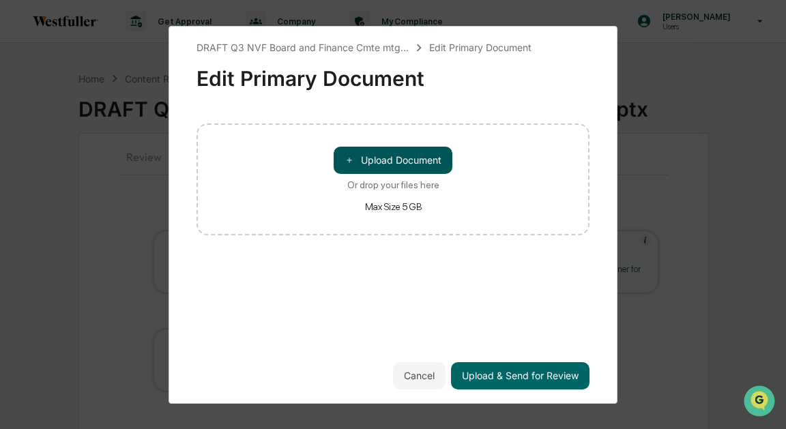
click at [400, 159] on button "＋ Upload Document" at bounding box center [393, 160] width 119 height 27
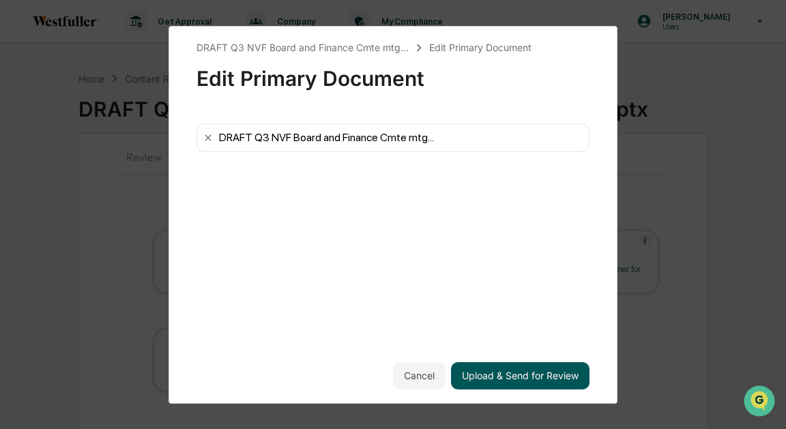
click at [481, 375] on button "Upload & Send for Review" at bounding box center [520, 375] width 138 height 27
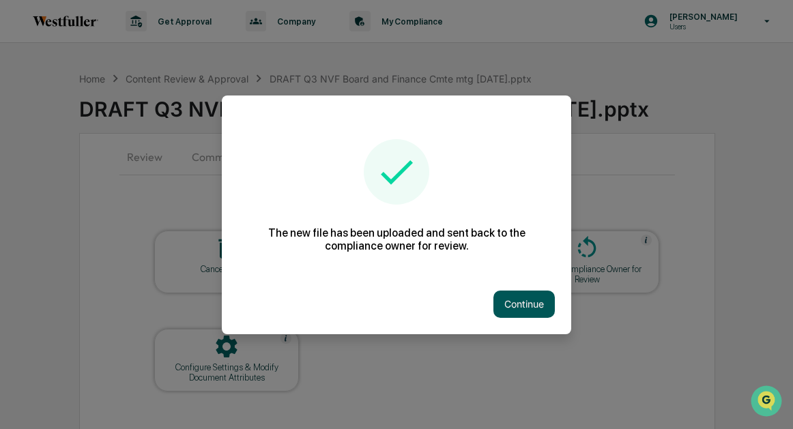
click at [506, 304] on button "Continue" at bounding box center [523, 304] width 61 height 27
